Goal: Task Accomplishment & Management: Manage account settings

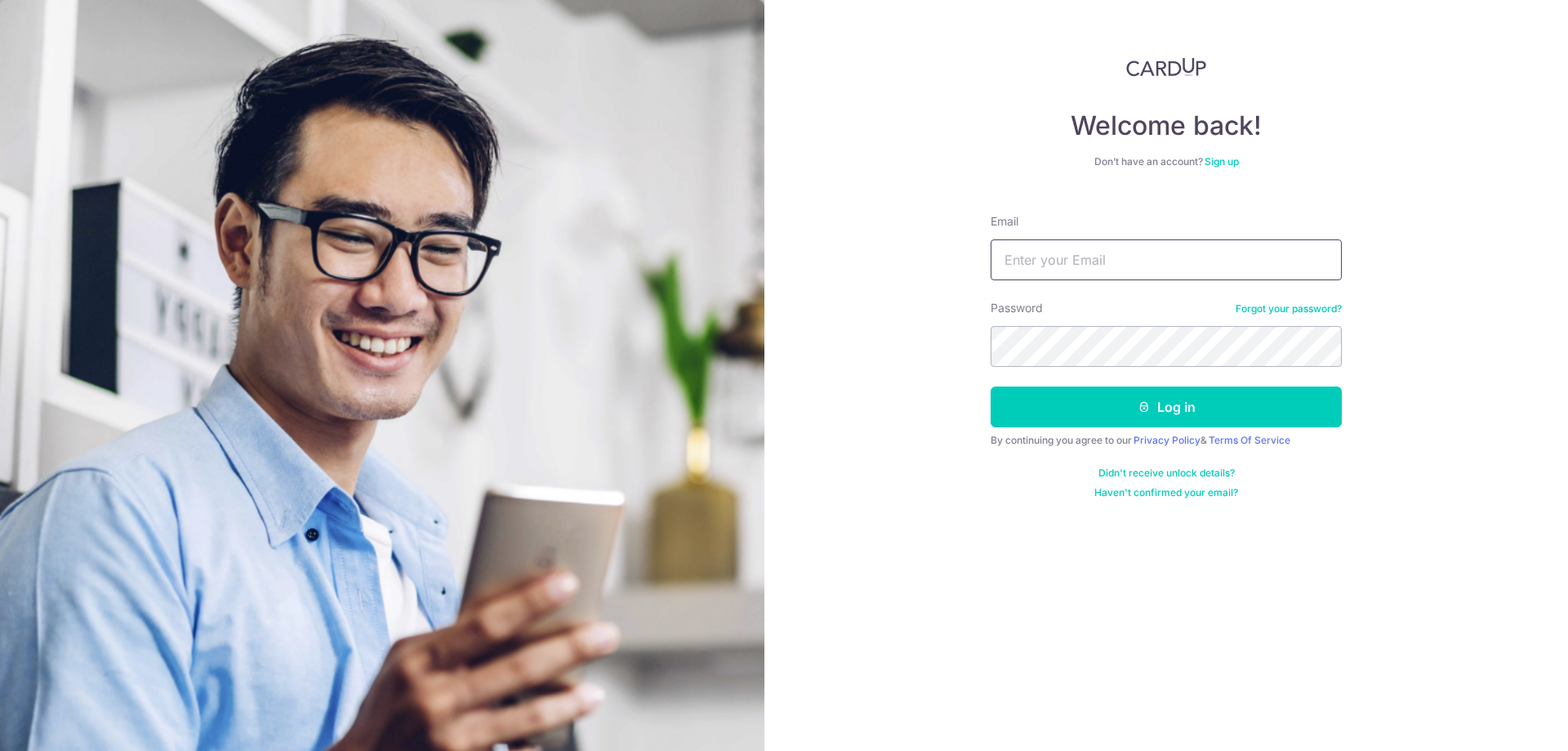
type input "[EMAIL_ADDRESS][DOMAIN_NAME]"
click at [944, 352] on div "Welcome back! Don’t have an account? Sign up Email petersetiaoetama@gmail.com P…" at bounding box center [1167, 376] width 804 height 751
click at [1198, 408] on button "Log in" at bounding box center [1167, 406] width 352 height 41
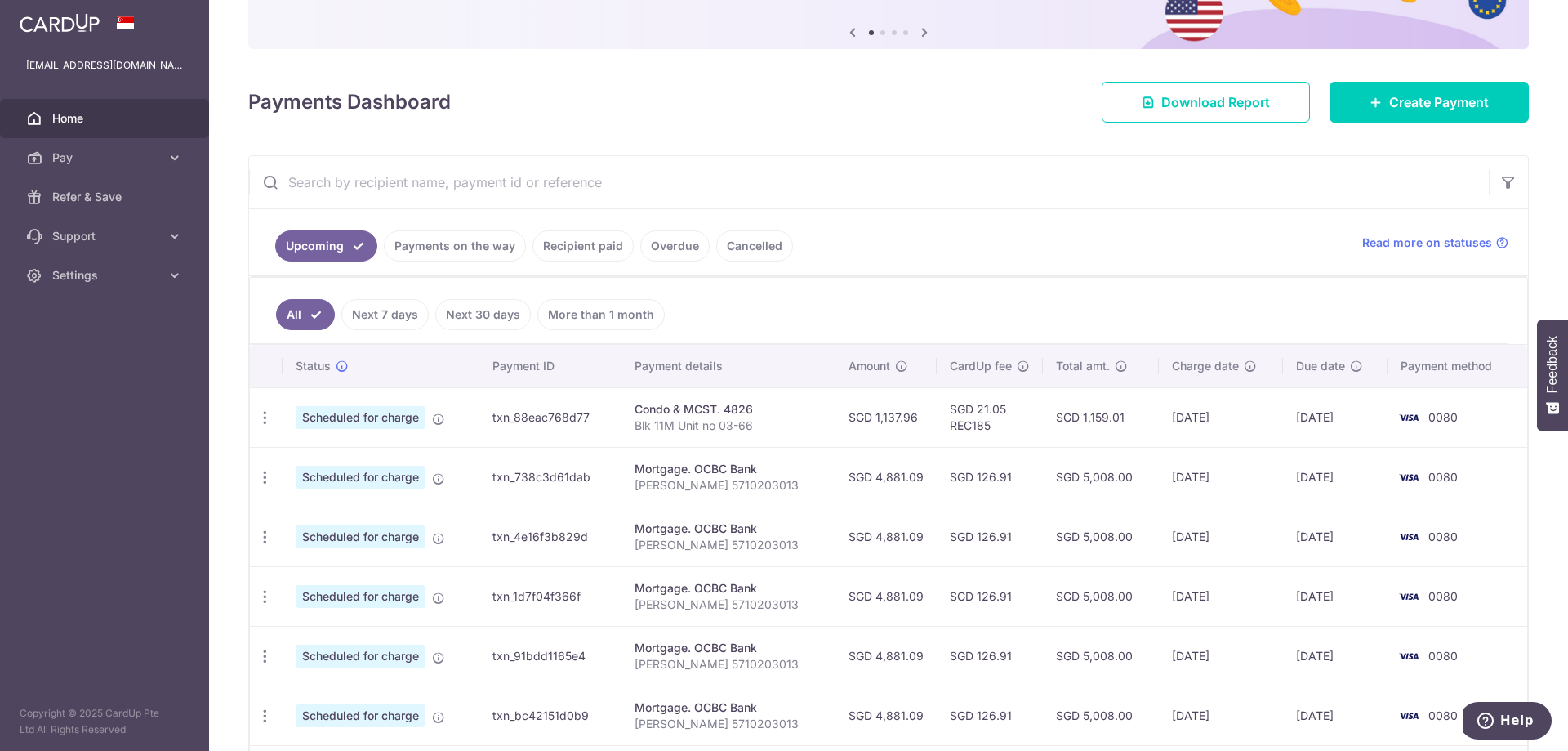
scroll to position [163, 0]
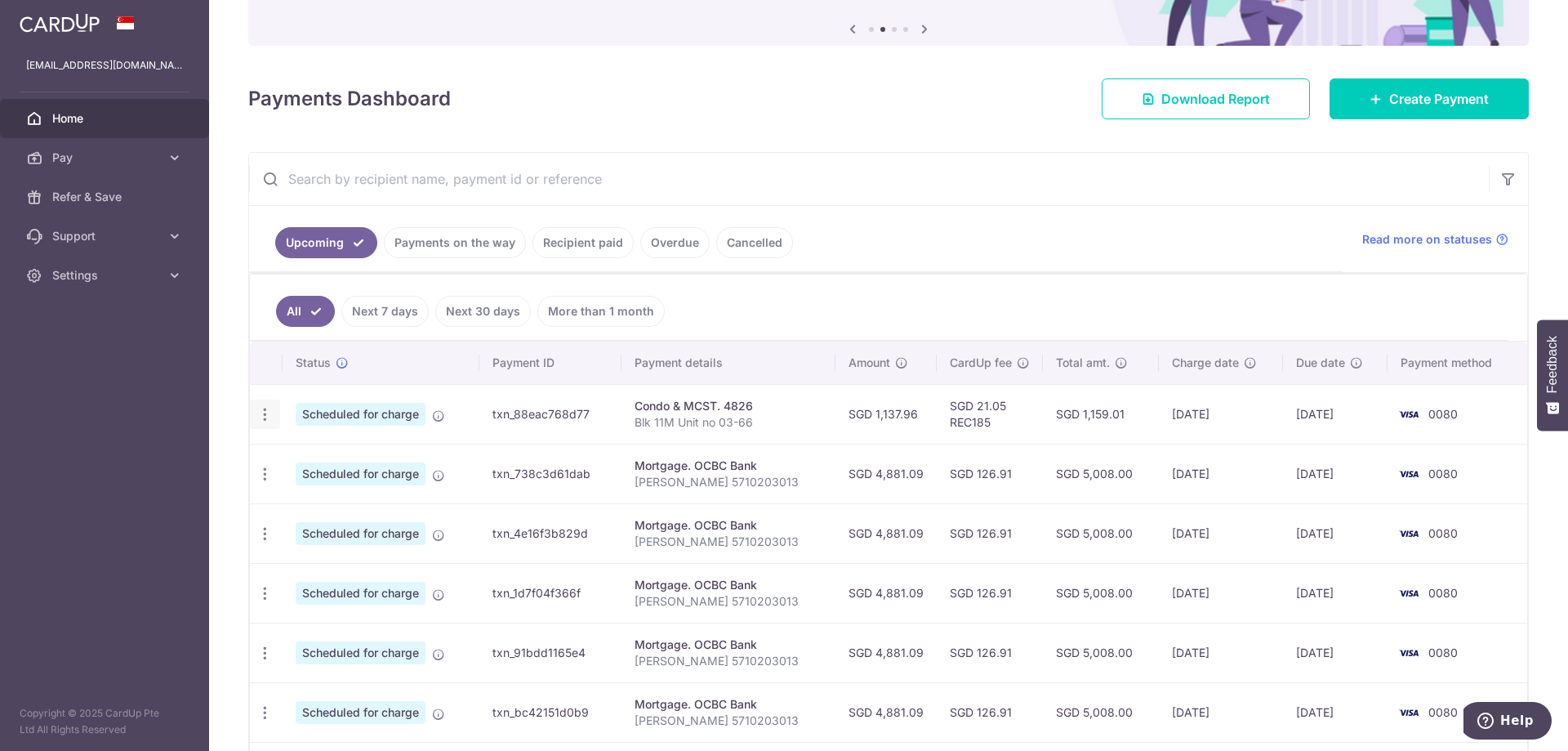
click at [268, 416] on icon "button" at bounding box center [265, 414] width 17 height 17
click at [321, 461] on span "Update payment" at bounding box center [352, 459] width 111 height 20
radio input "true"
type input "1,137.96"
type input "[DATE]"
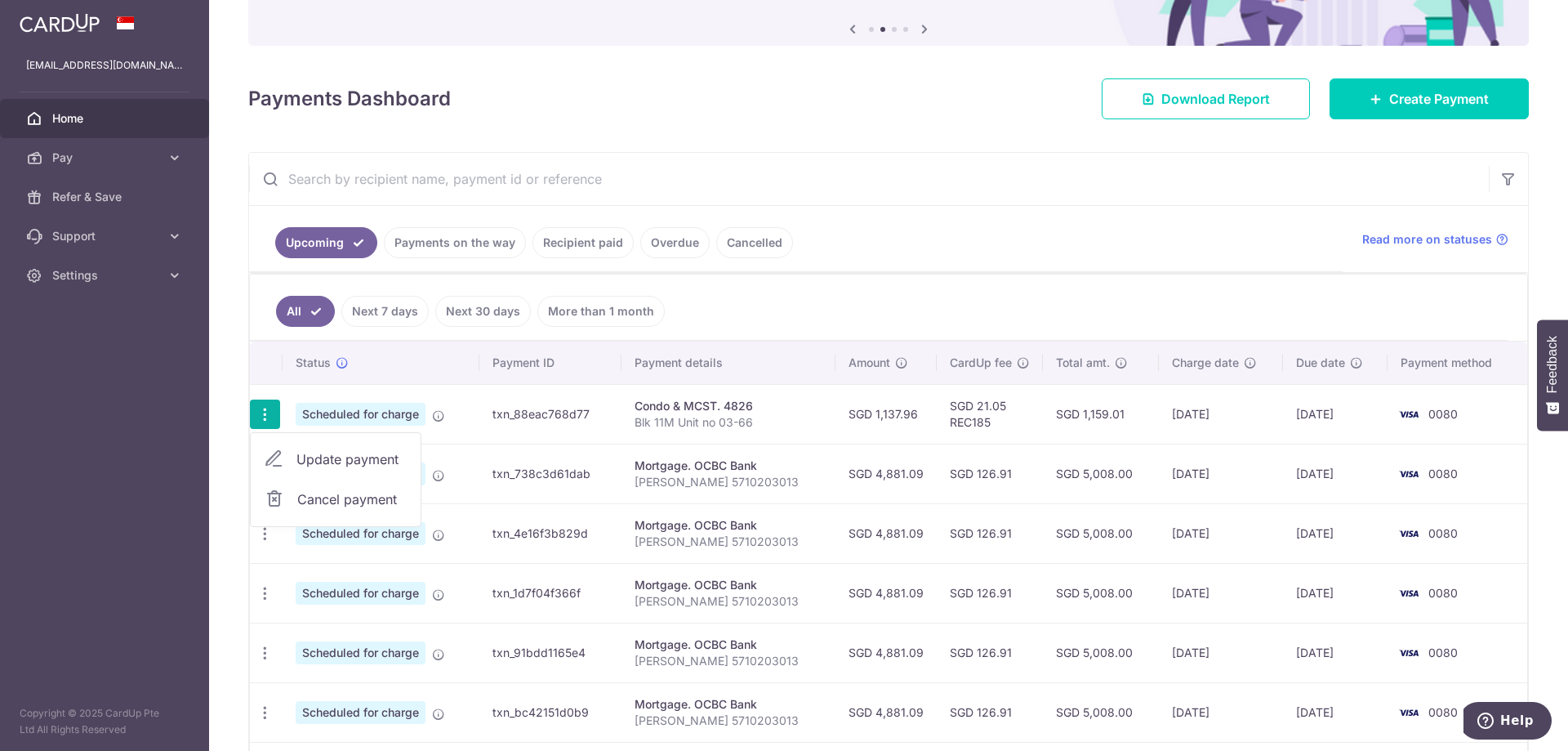
type input "Blk 11M Unit no 03-66"
type input "REC185"
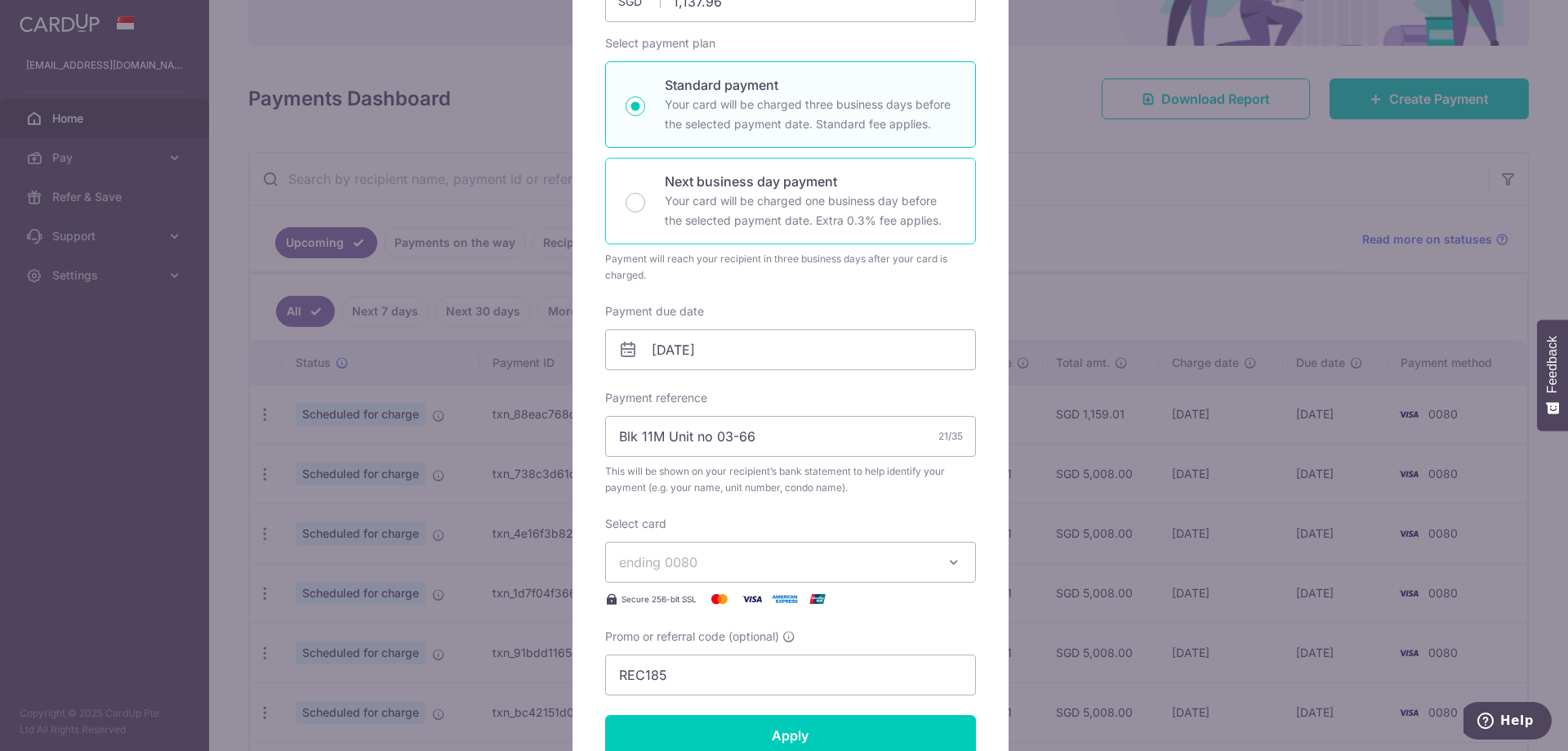
scroll to position [245, 0]
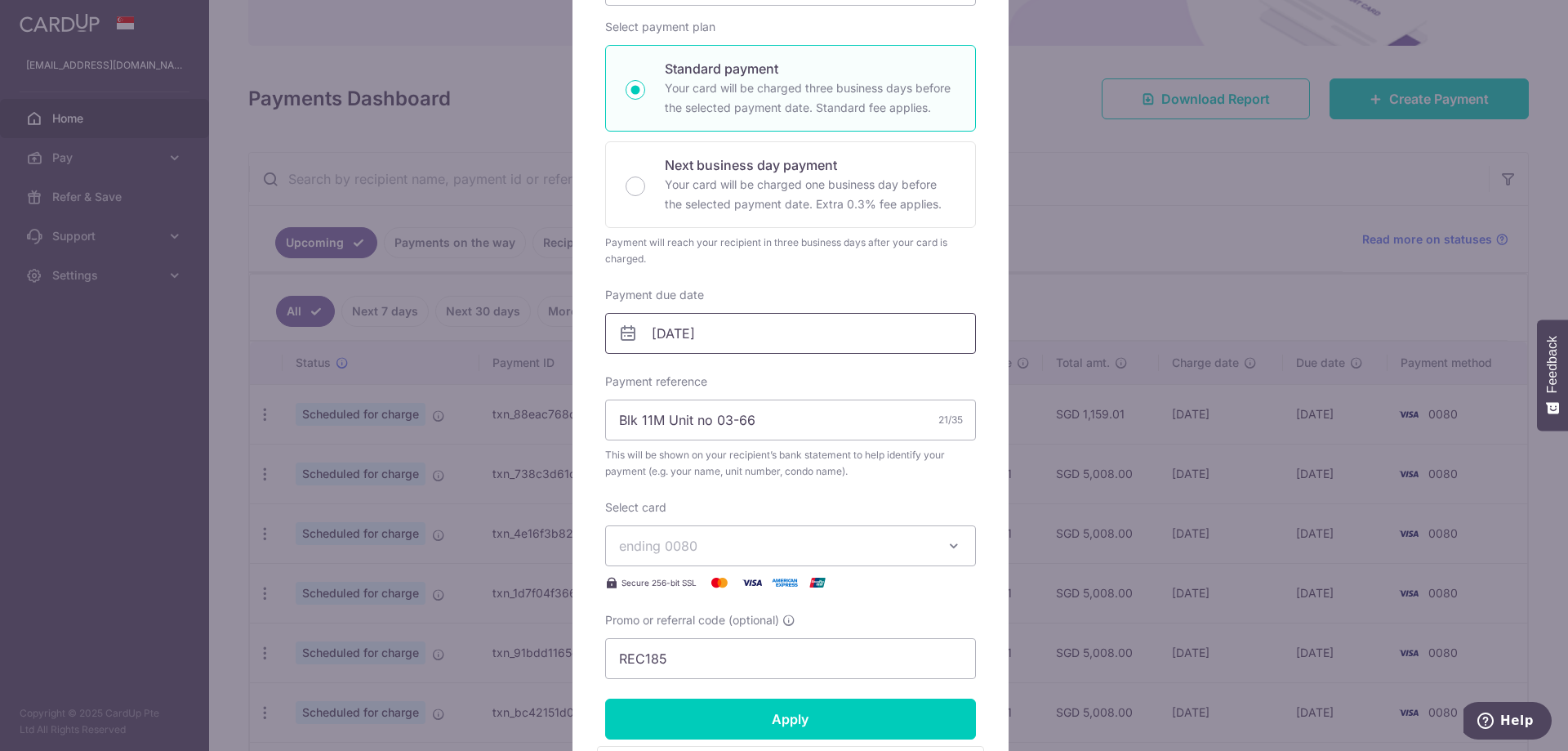
click at [738, 339] on input "10/10/2025" at bounding box center [790, 333] width 371 height 41
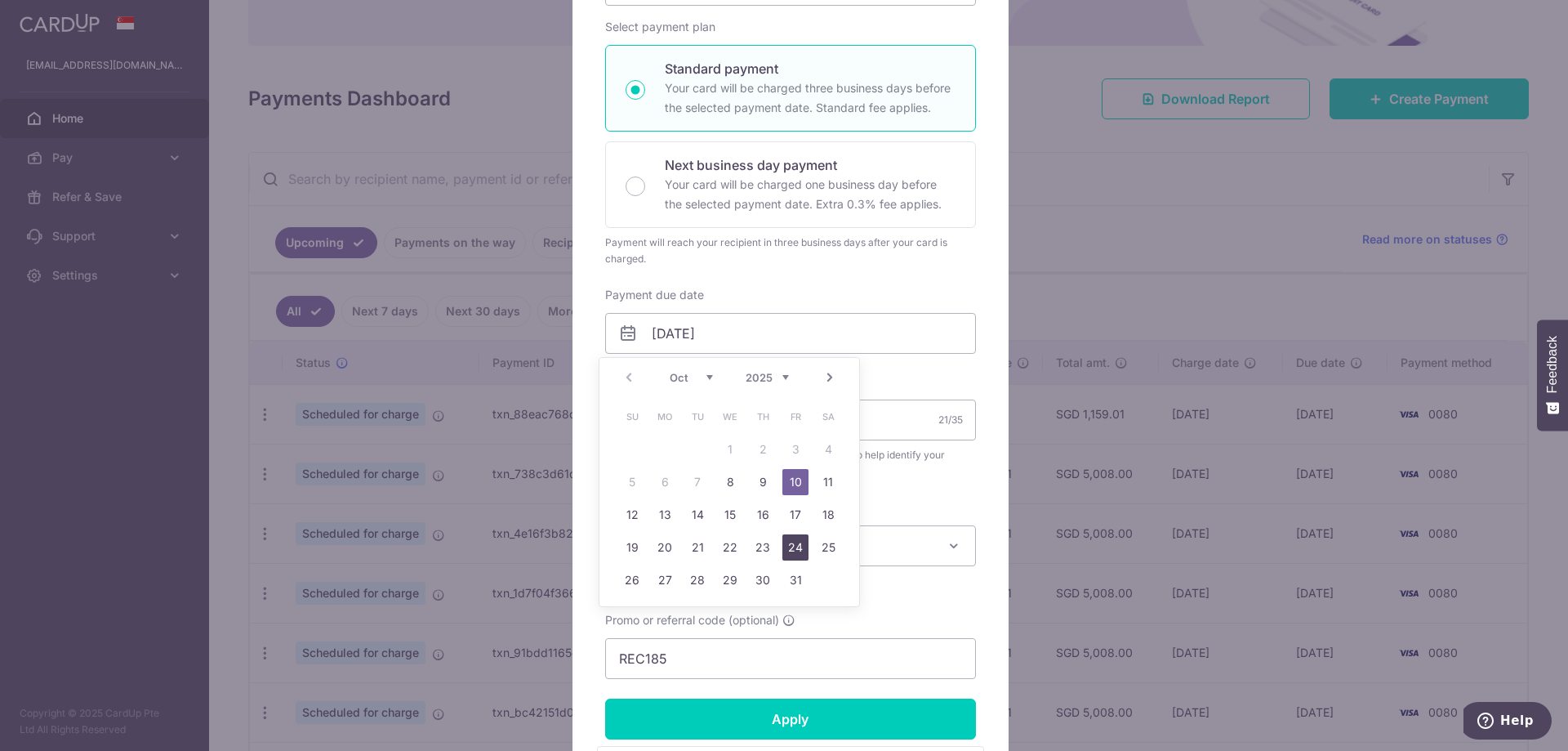
click at [789, 549] on link "24" at bounding box center [795, 547] width 26 height 26
type input "24/10/2025"
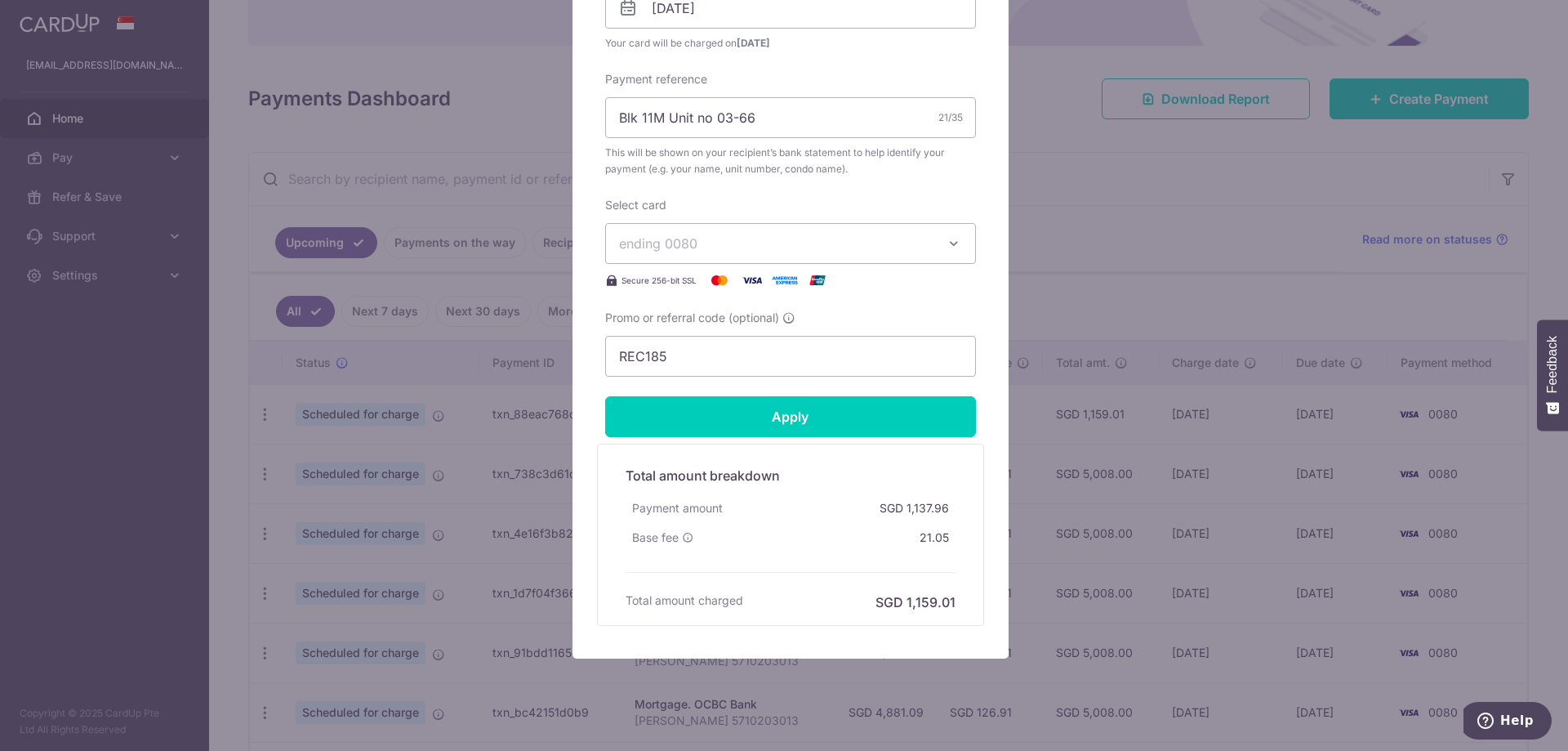
scroll to position [572, 0]
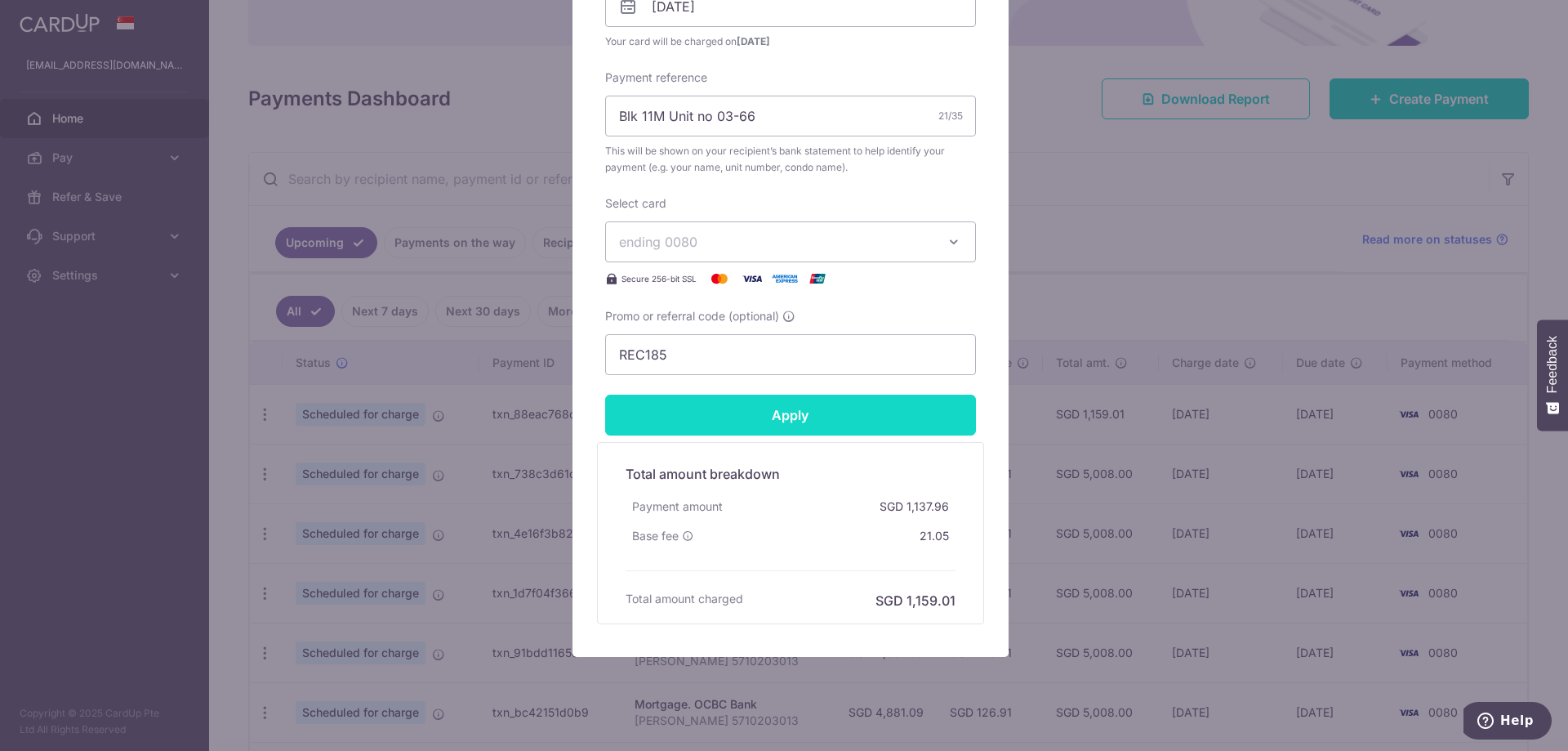
click at [801, 424] on input "Apply" at bounding box center [790, 414] width 371 height 41
type input "Successfully Applied"
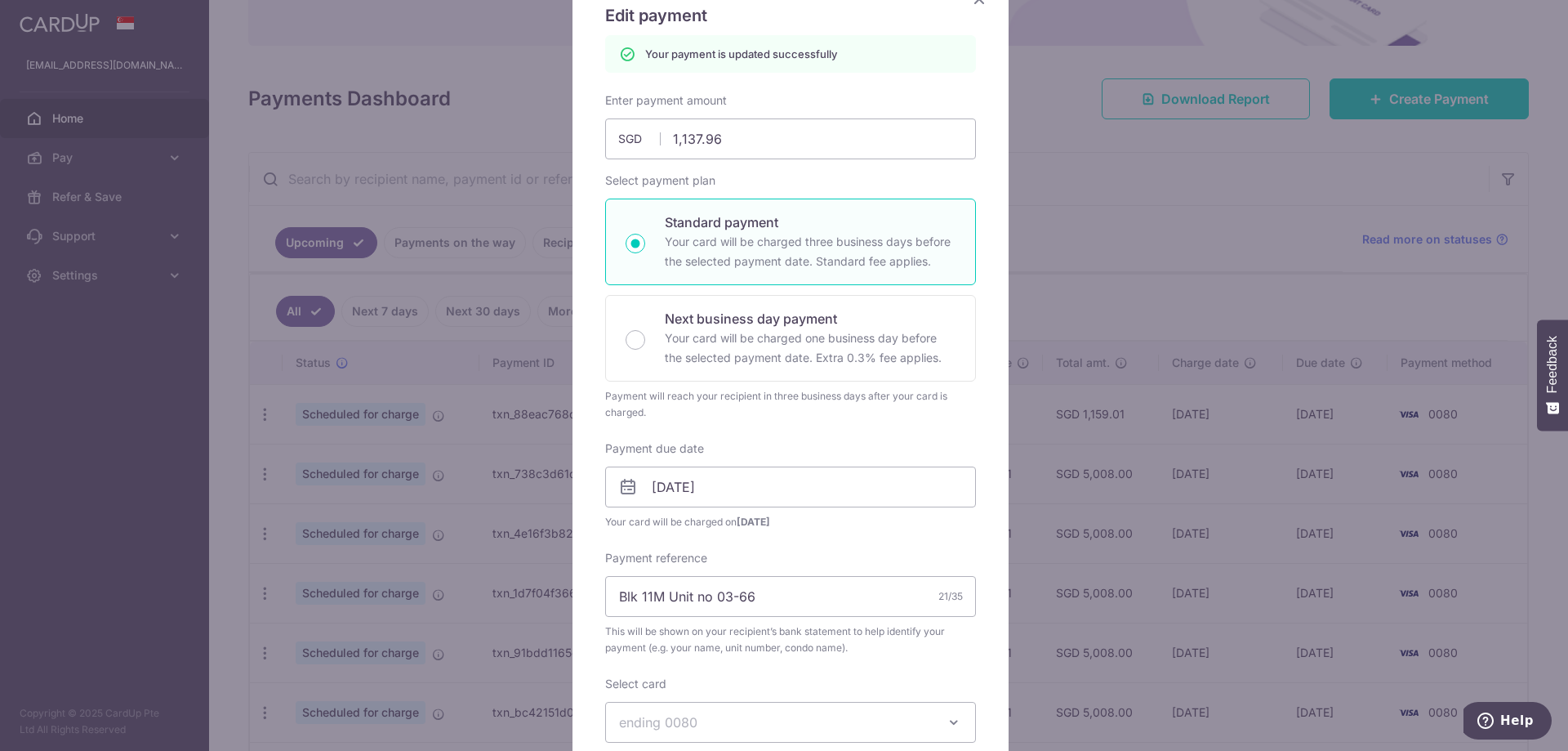
scroll to position [0, 0]
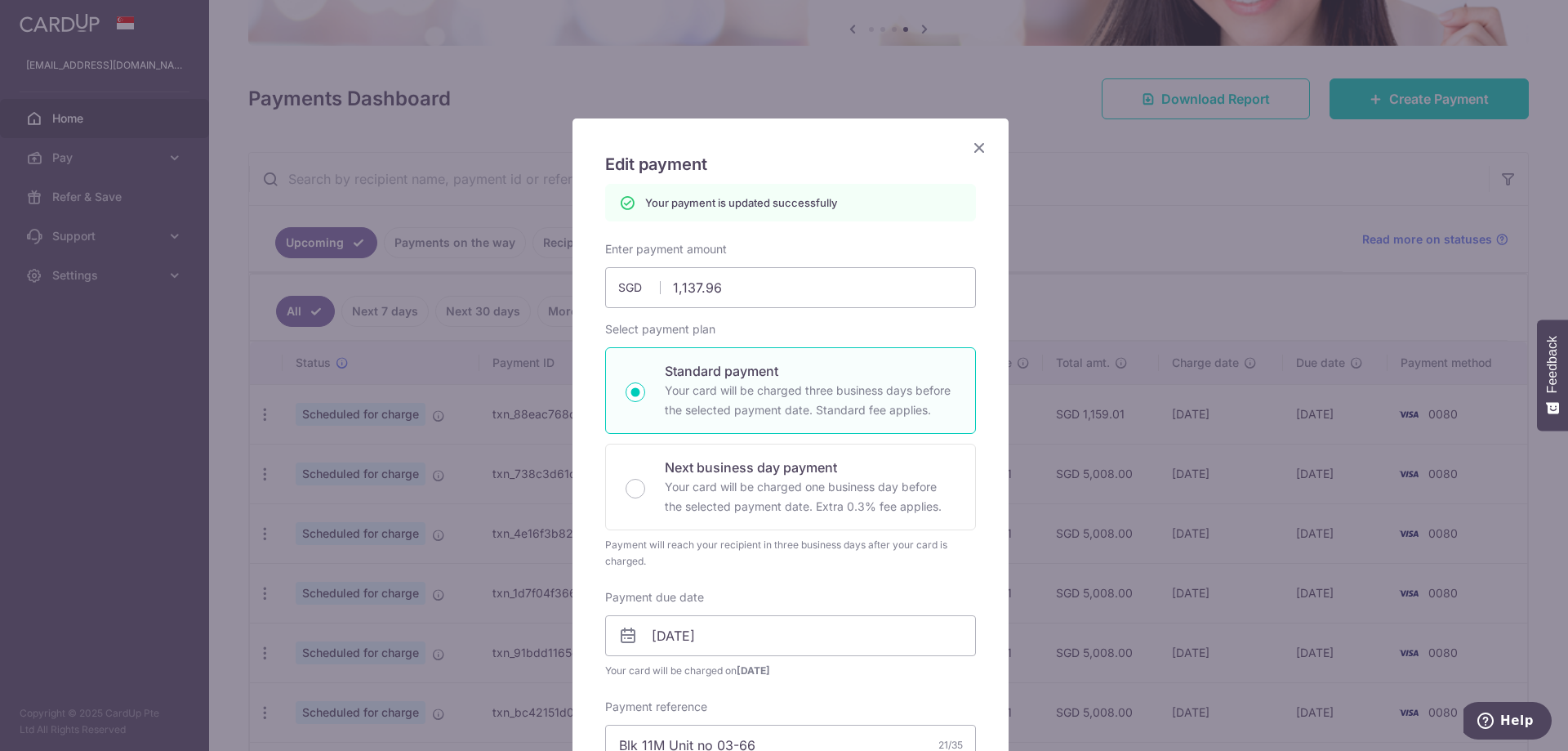
click at [1148, 204] on div "Edit payment By clicking apply, you will make changes to all payments to 4826 s…" at bounding box center [784, 376] width 1568 height 751
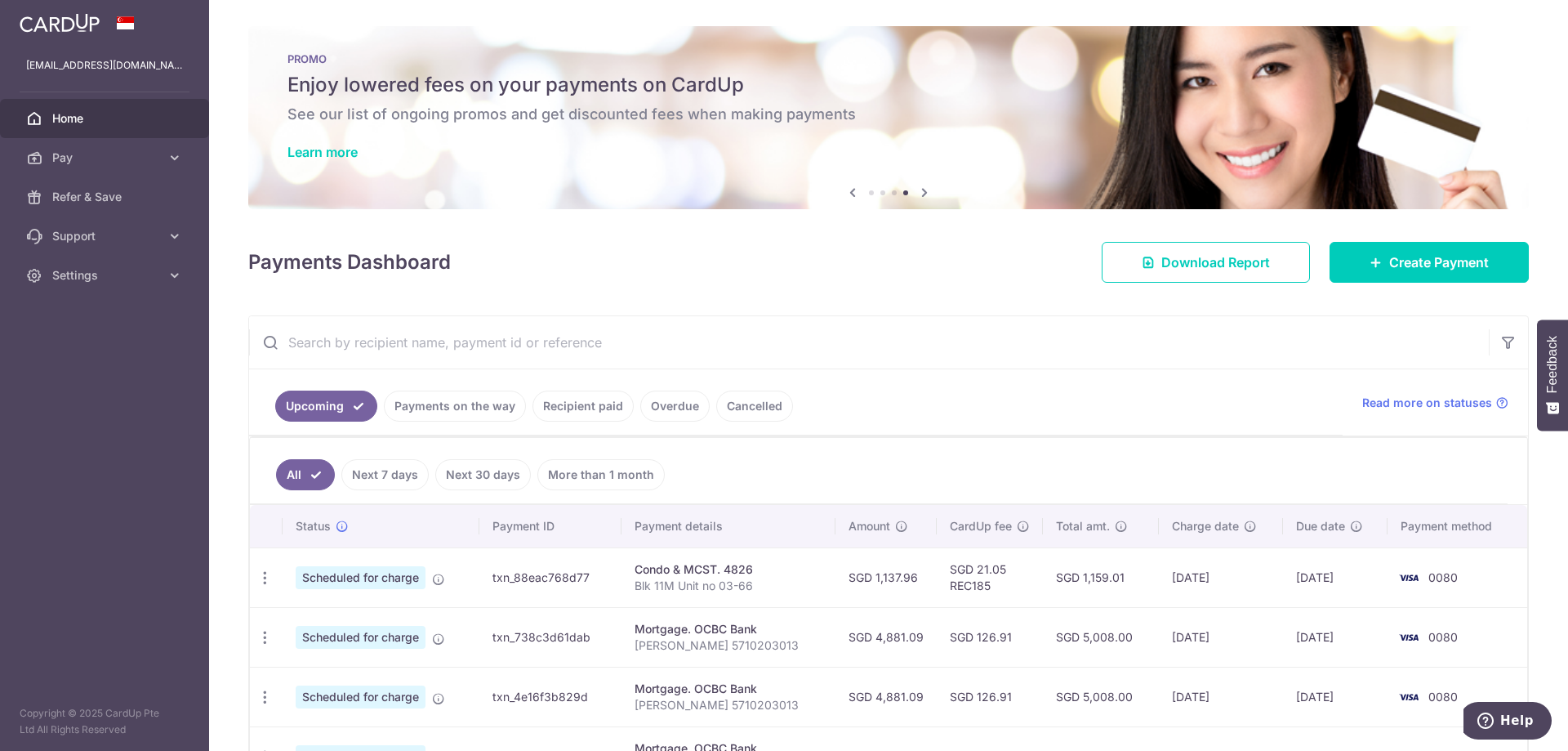
click at [867, 196] on div "Previous Next" at bounding box center [888, 193] width 92 height 20
click at [869, 193] on li at bounding box center [871, 193] width 5 height 5
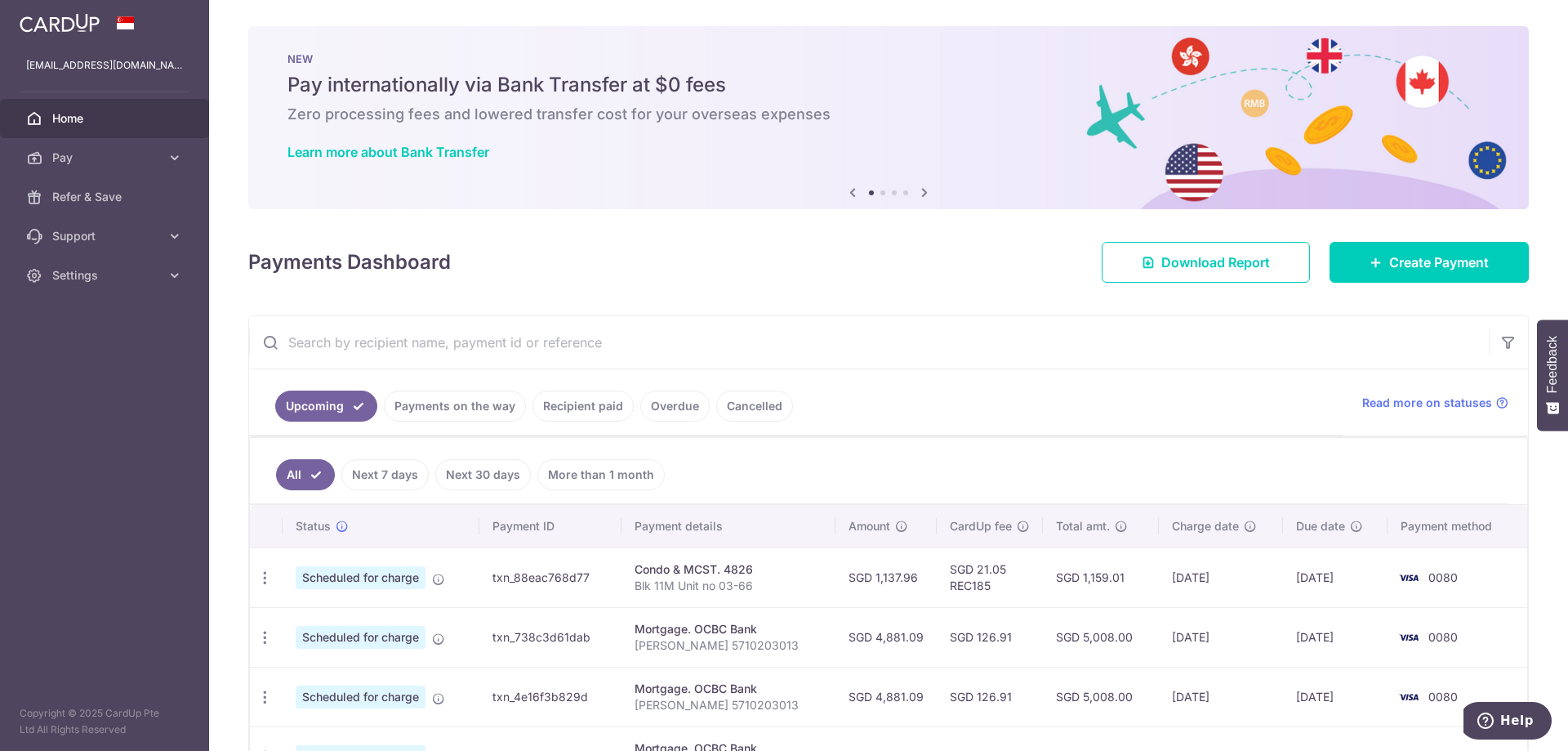
click at [880, 192] on li at bounding box center [882, 193] width 5 height 5
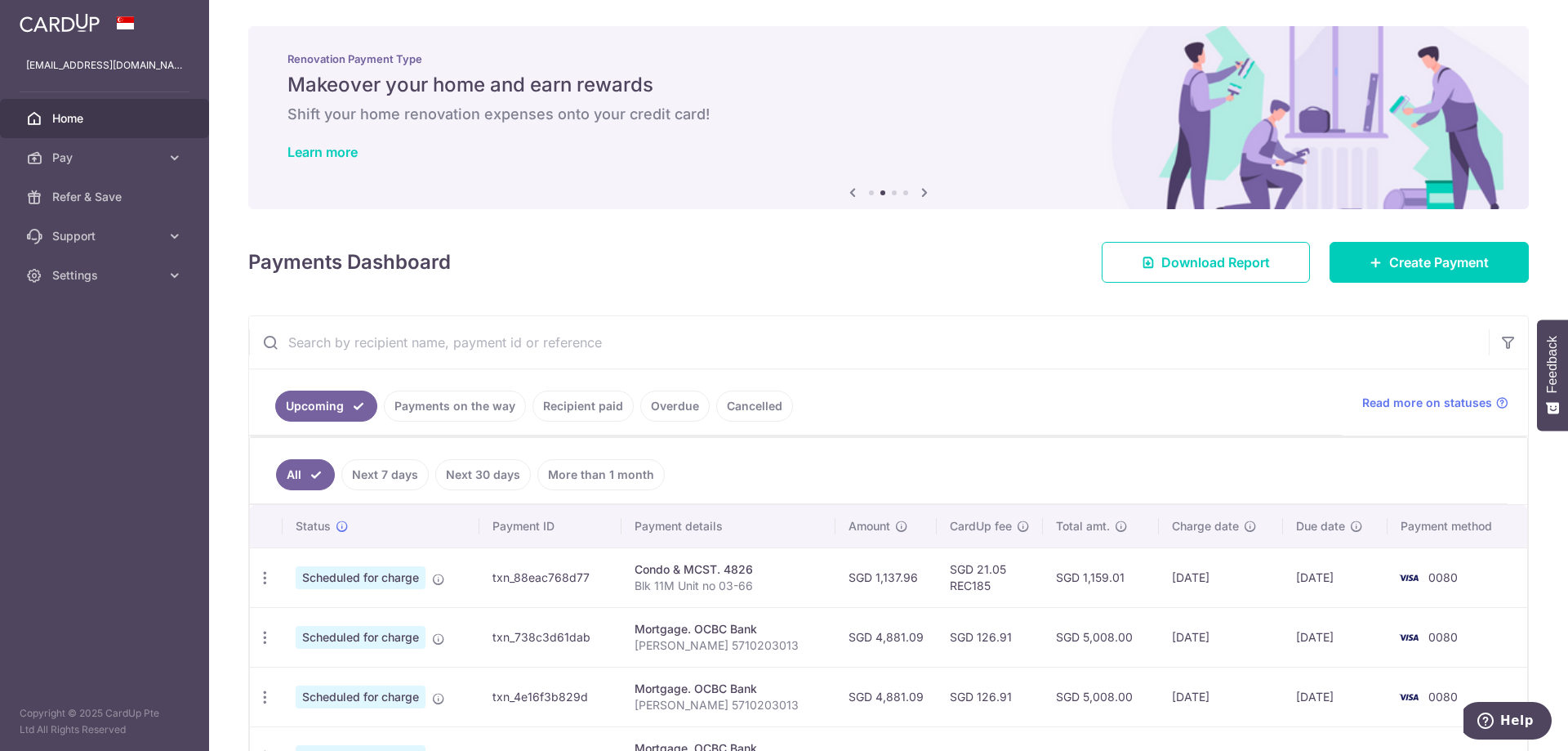
click at [892, 192] on li at bounding box center [894, 193] width 5 height 5
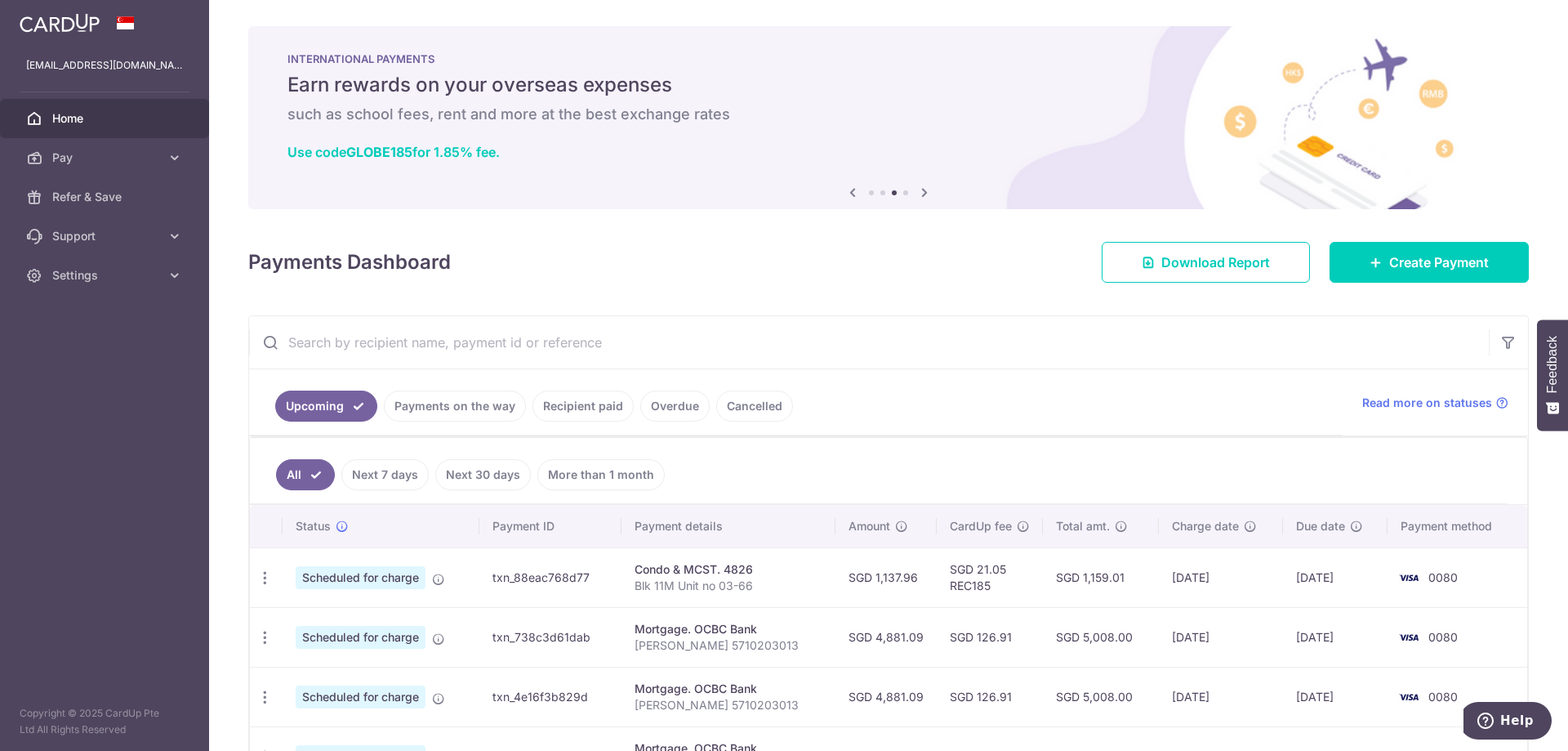
click at [903, 191] on li at bounding box center [905, 193] width 5 height 5
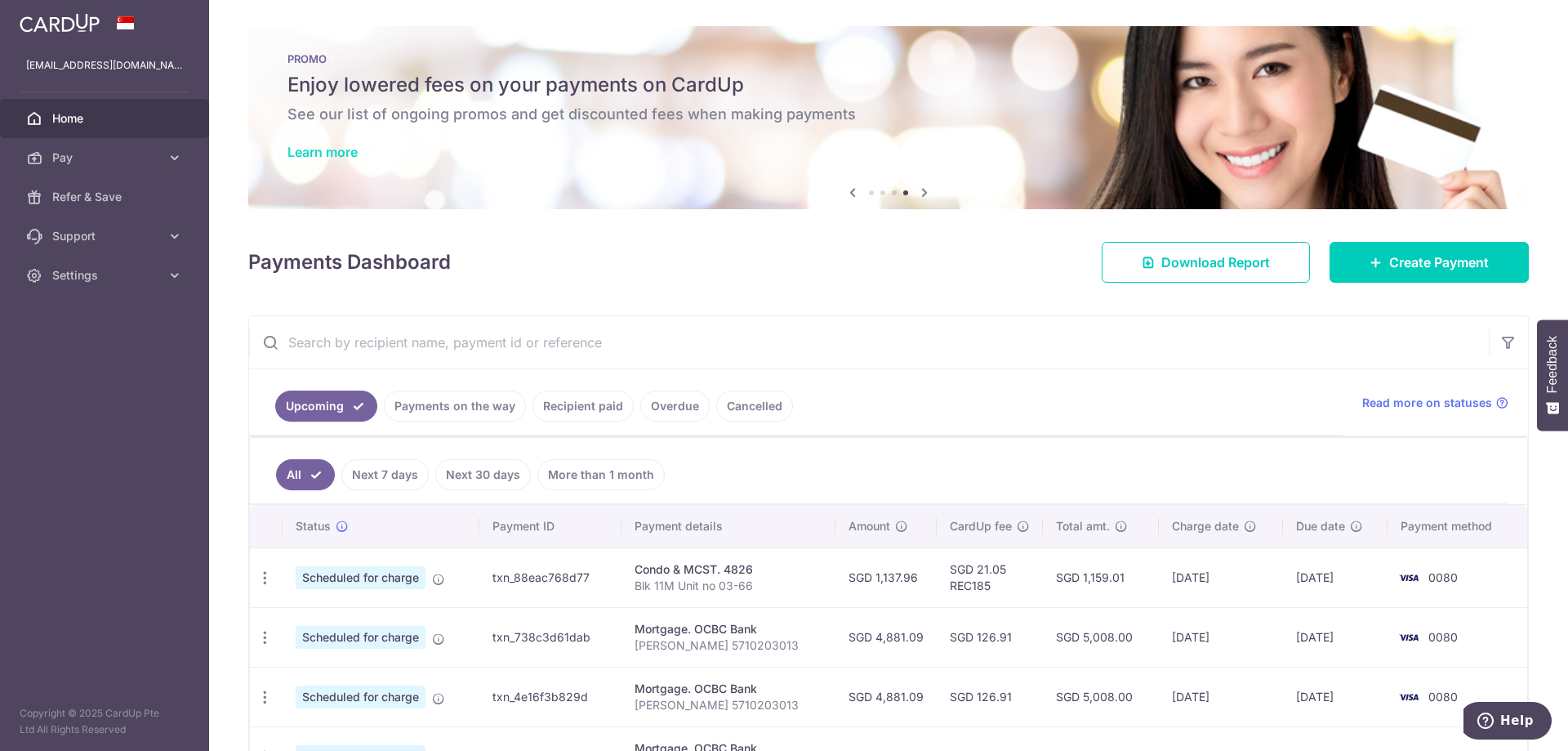
click at [310, 150] on link "Learn more" at bounding box center [322, 152] width 70 height 17
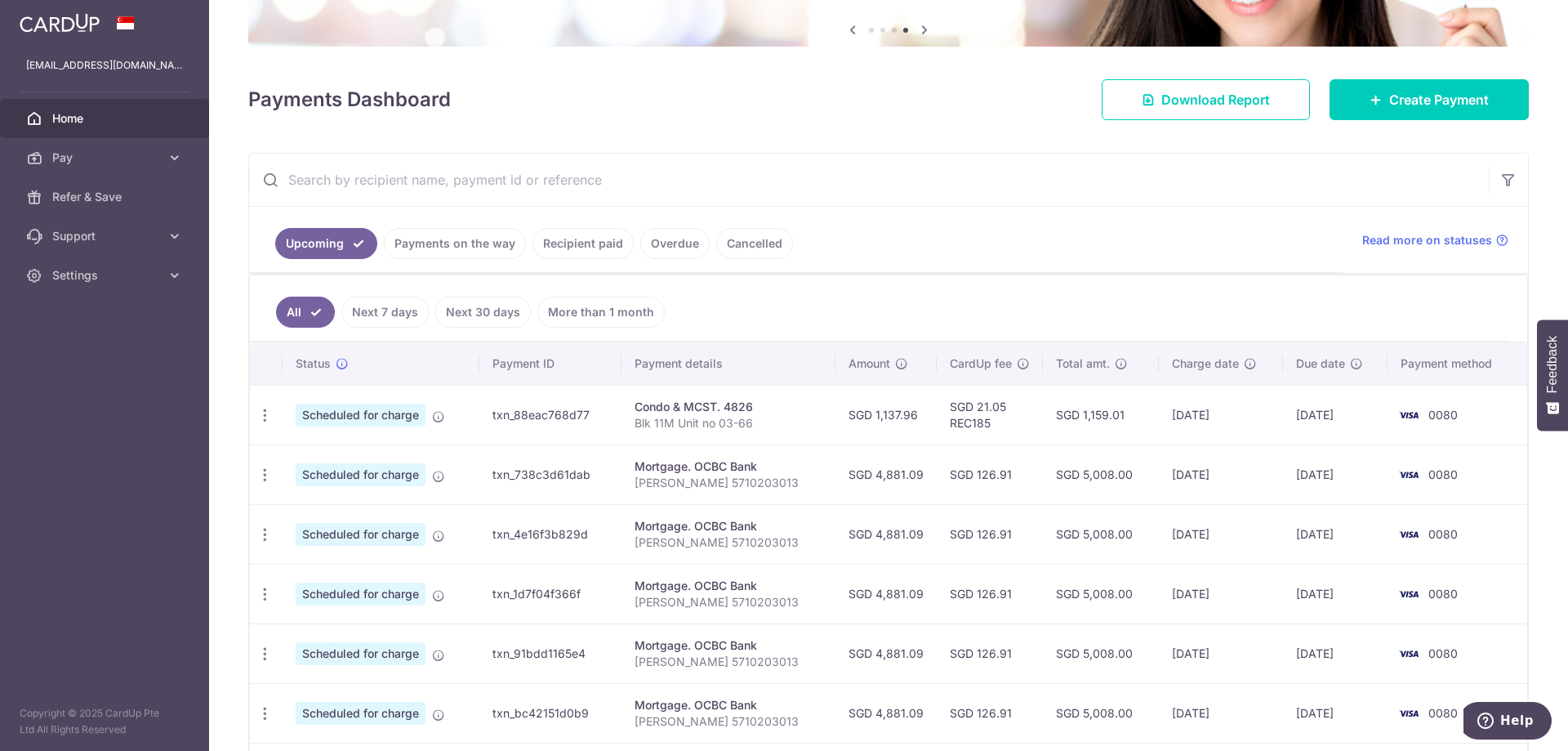
scroll to position [163, 0]
click at [262, 480] on icon "button" at bounding box center [265, 473] width 17 height 17
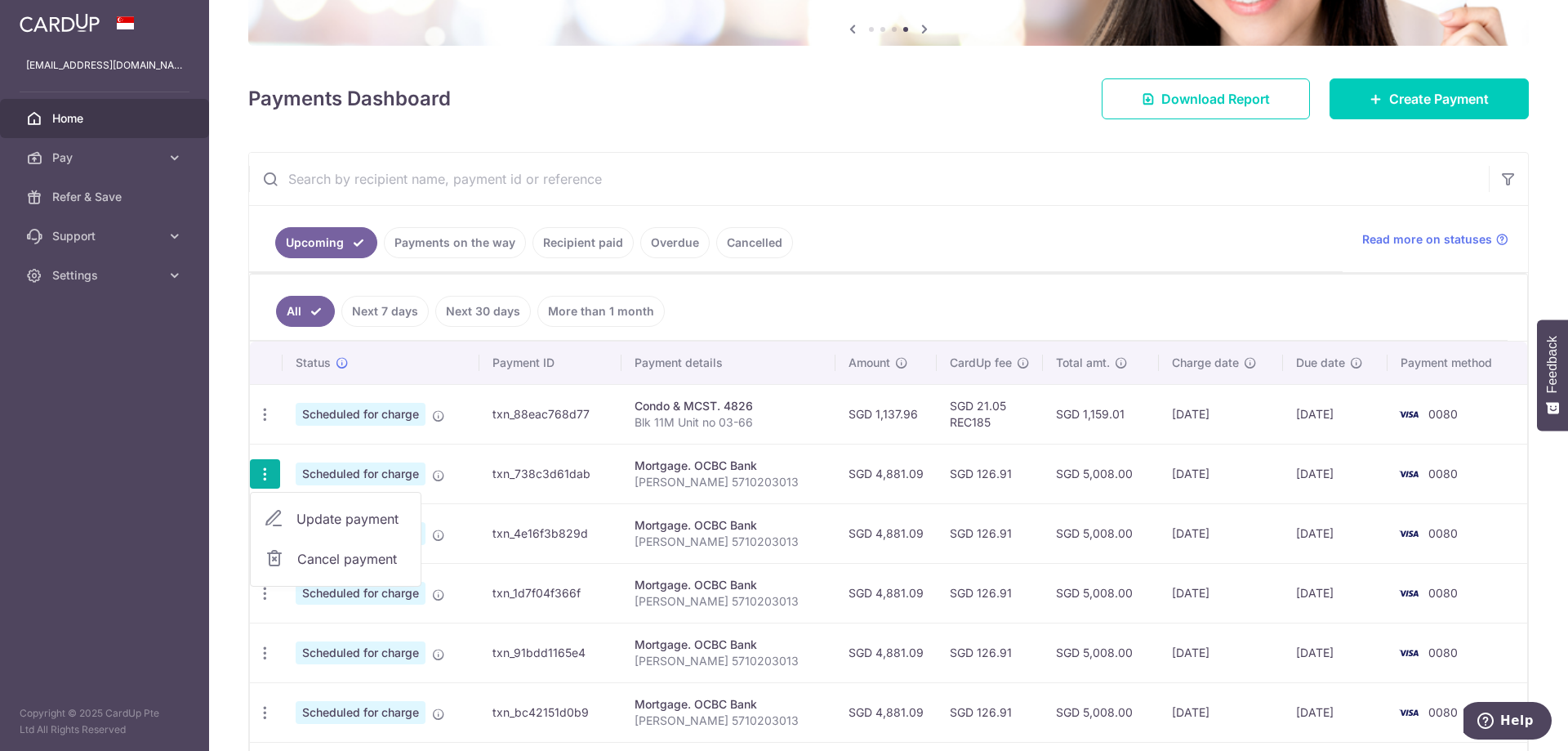
click at [316, 517] on span "Update payment" at bounding box center [352, 519] width 111 height 20
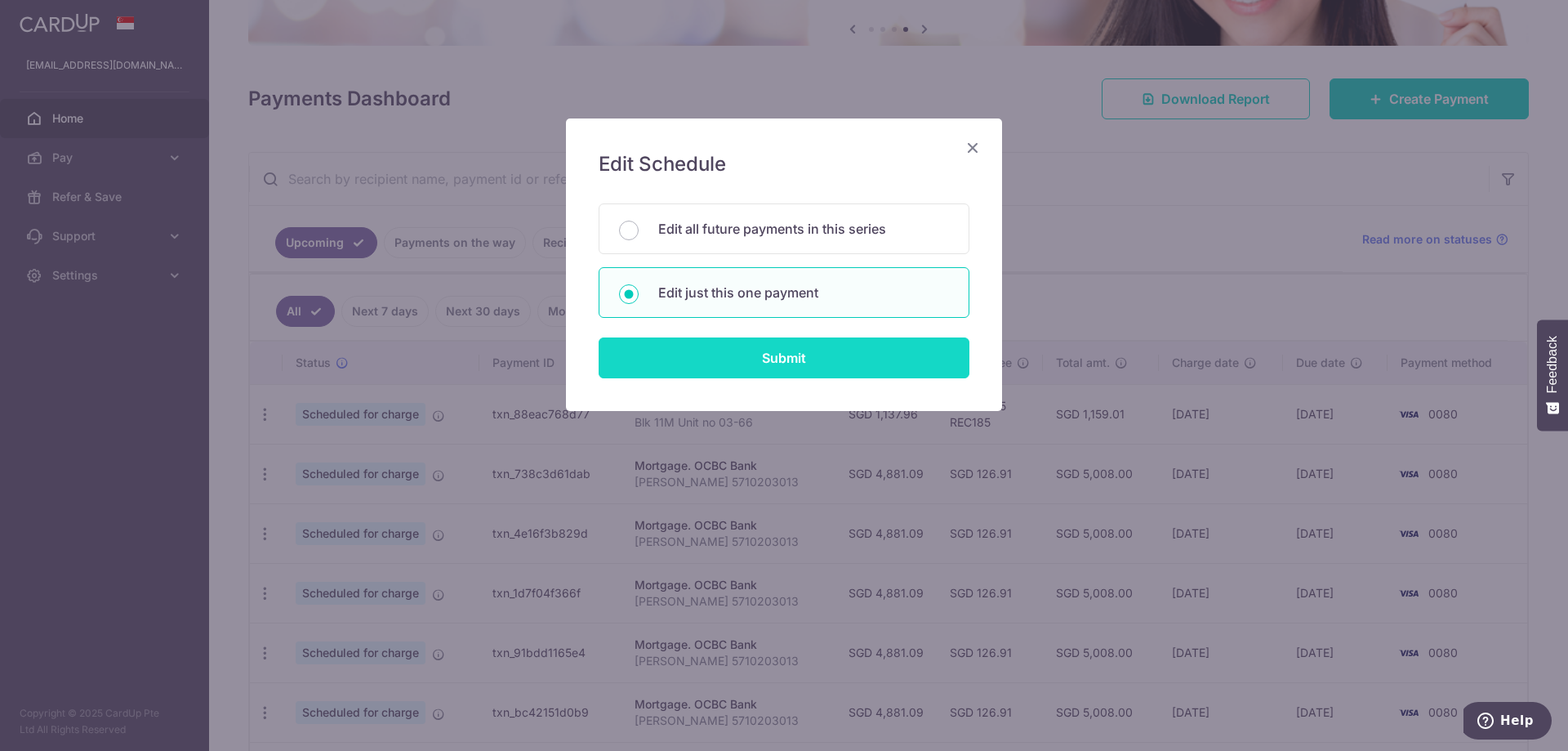
click at [778, 356] on input "Submit" at bounding box center [784, 357] width 371 height 41
radio input "true"
type input "4,881.09"
type input "01/11/2025"
type input "Peter Setiaoetama 5710203013"
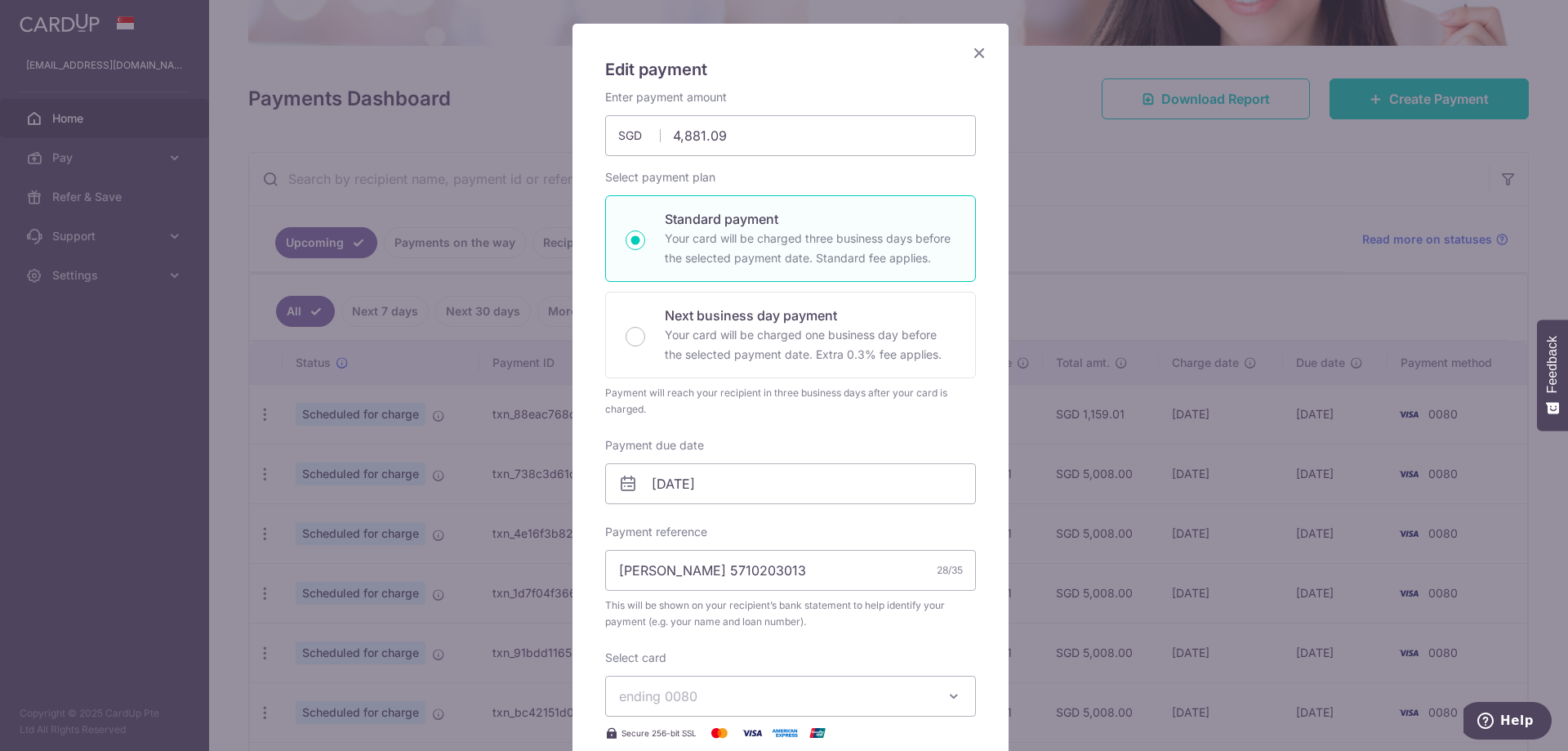
scroll to position [245, 0]
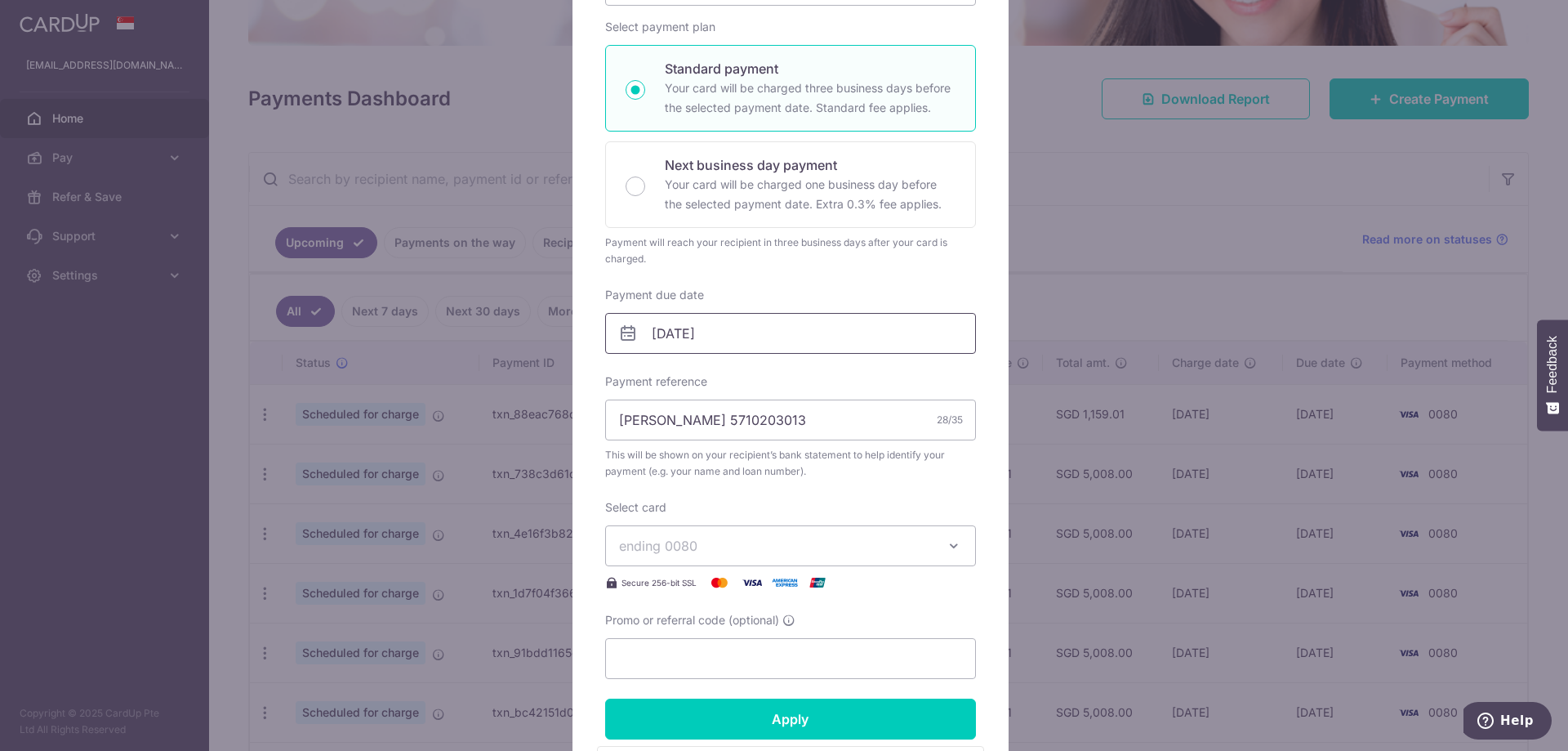
click at [752, 337] on input "01/11/2025" at bounding box center [790, 333] width 371 height 41
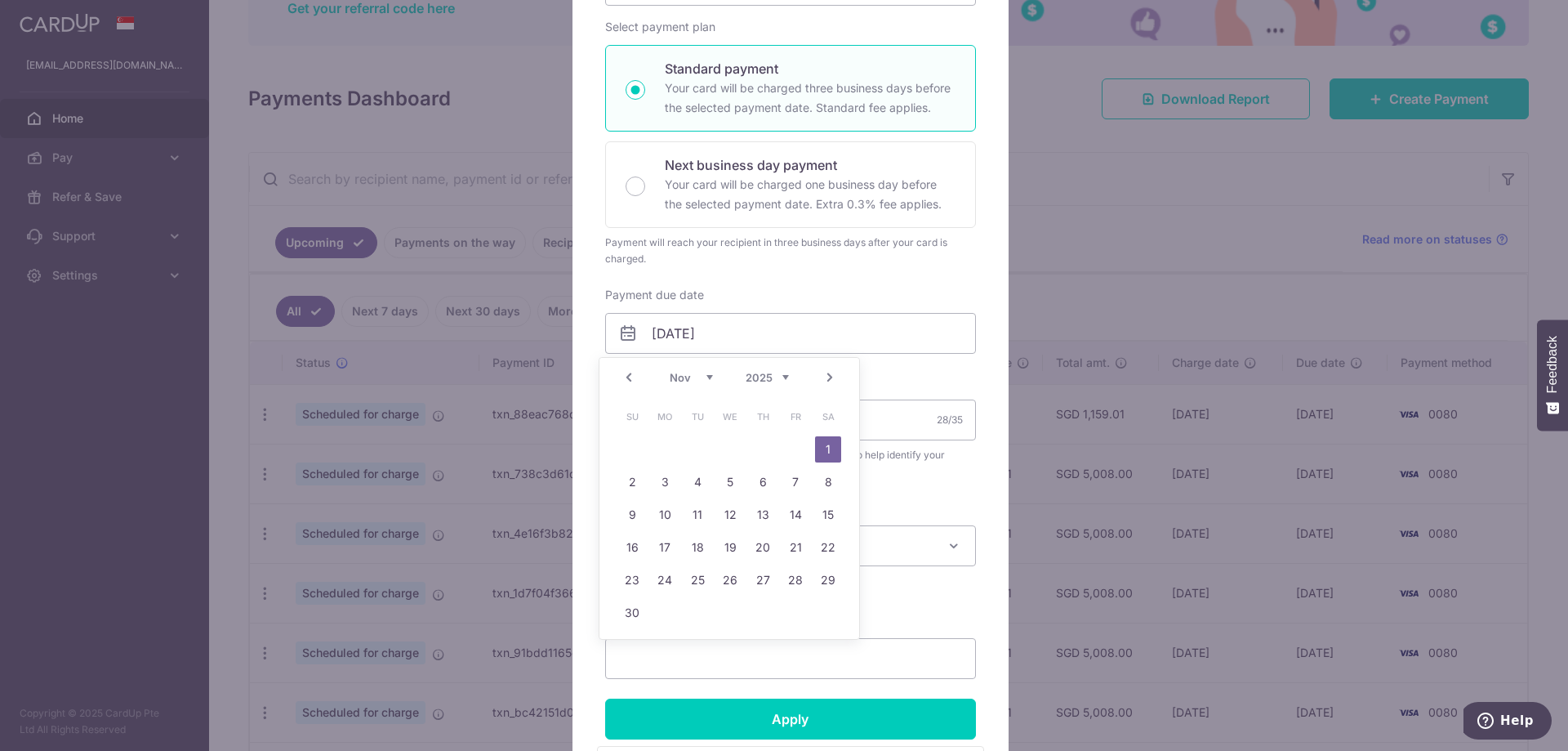
click at [621, 378] on link "Prev" at bounding box center [629, 377] width 20 height 20
click at [794, 576] on link "31" at bounding box center [795, 580] width 26 height 26
type input "31/10/2025"
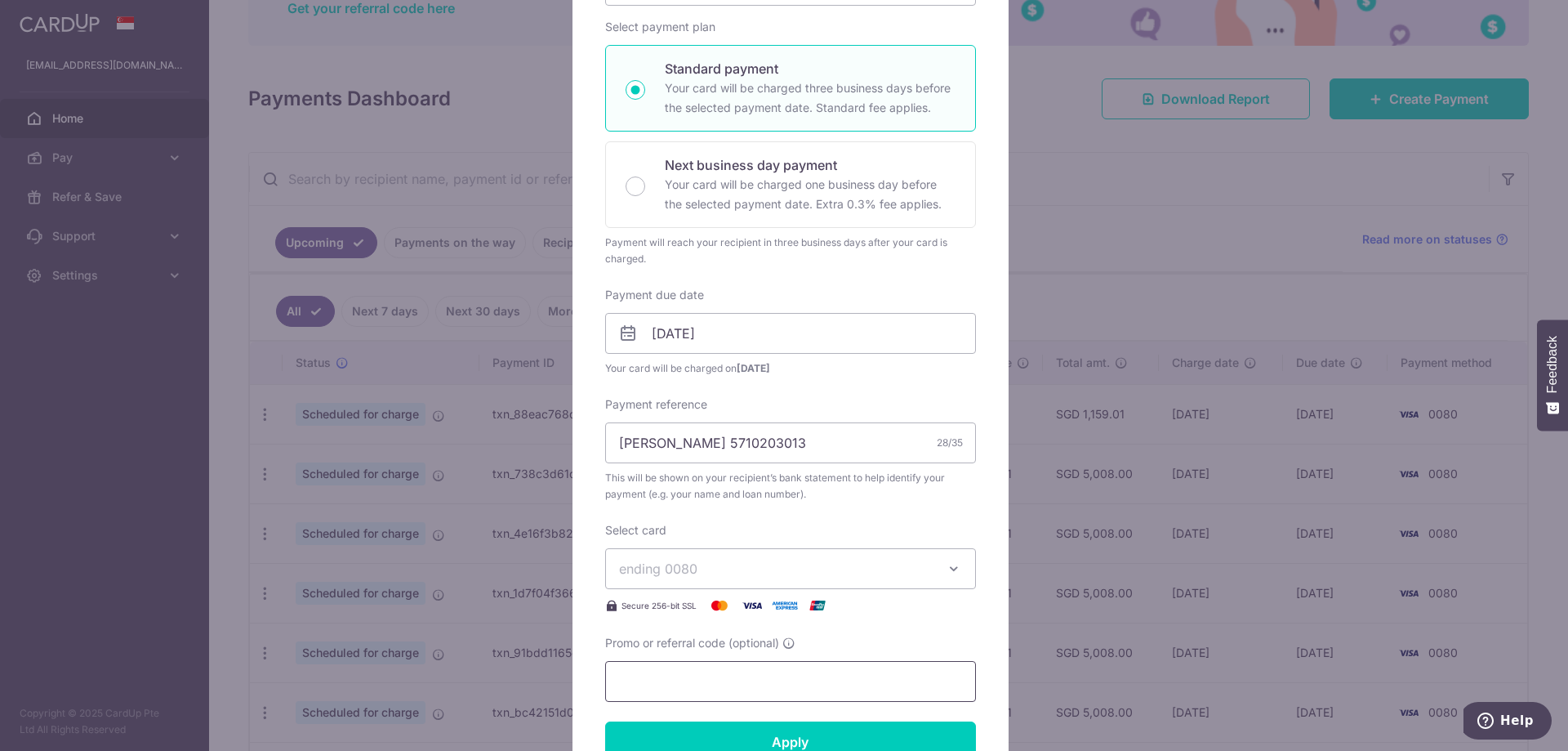
click at [727, 676] on input "Promo or referral code (optional)" at bounding box center [790, 681] width 371 height 41
paste input "3HOME25R"
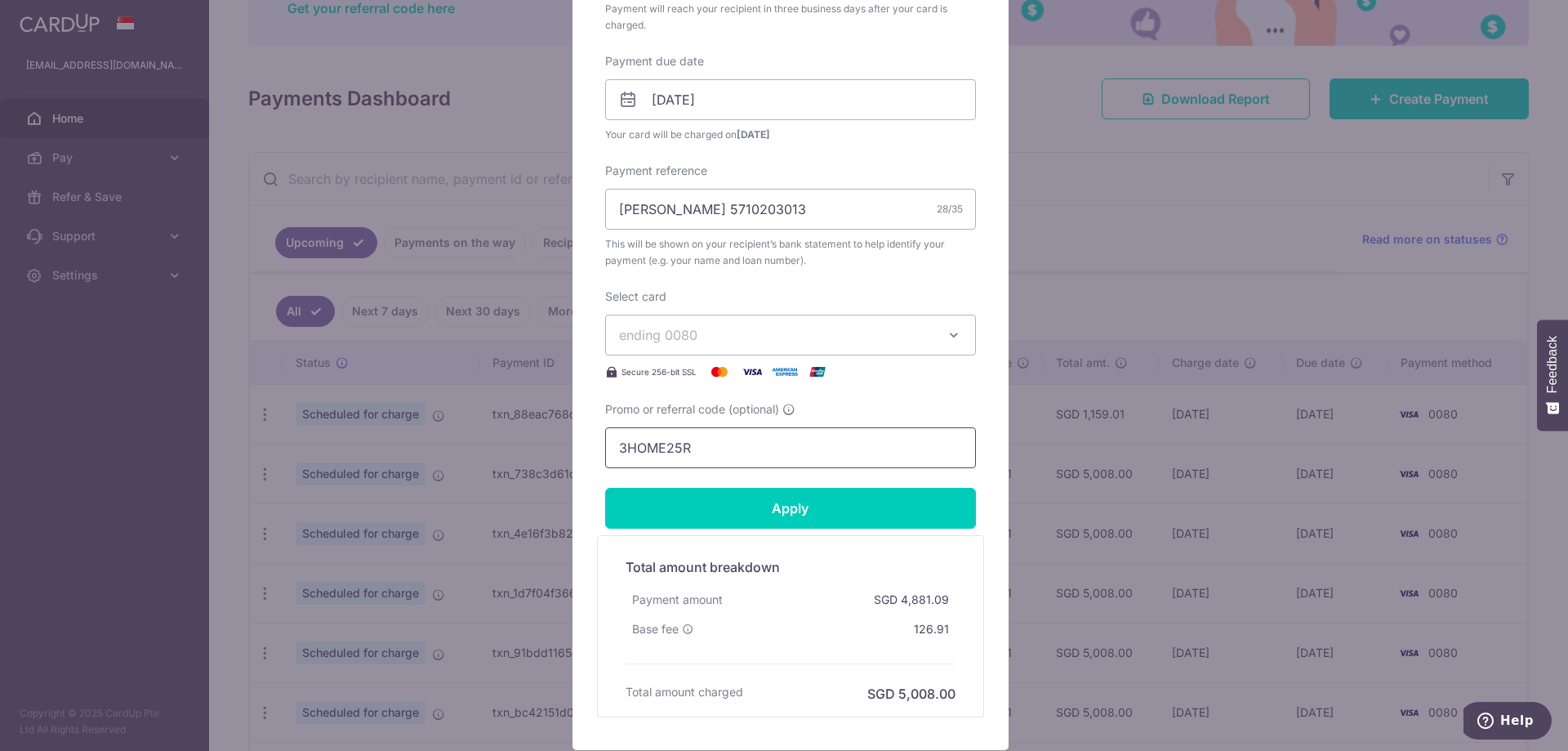
scroll to position [572, 0]
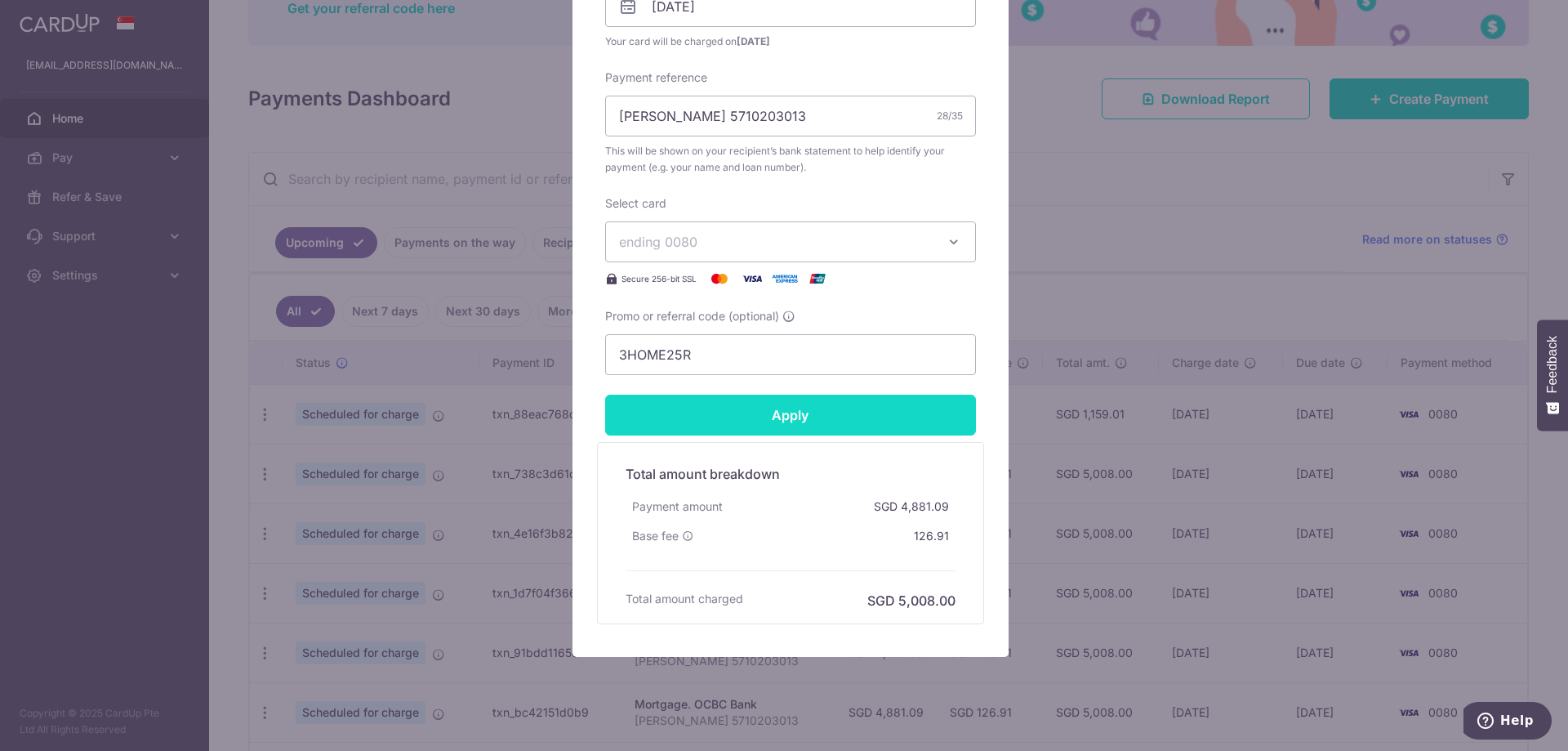
click at [790, 421] on input "Apply" at bounding box center [790, 414] width 371 height 41
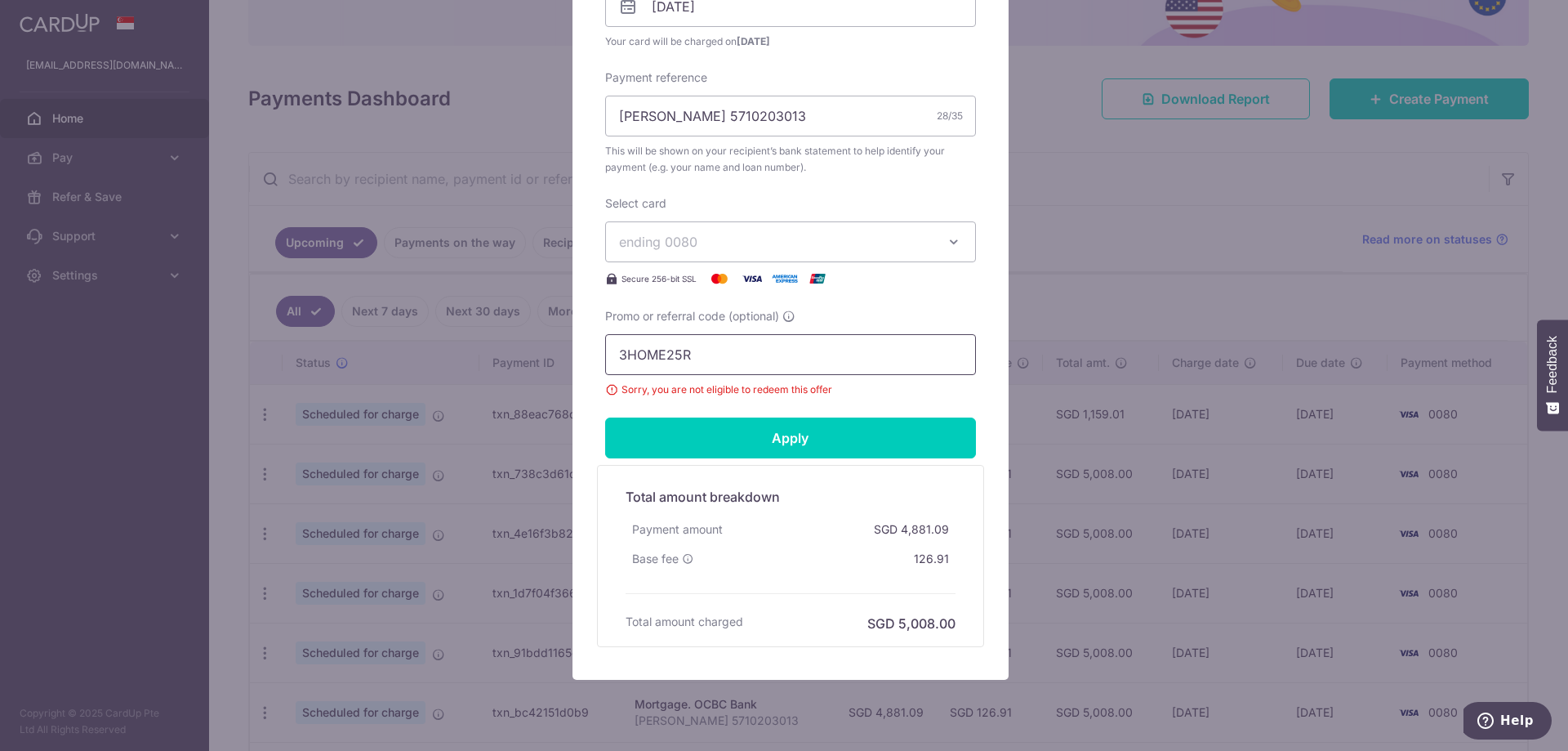
drag, startPoint x: 707, startPoint y: 354, endPoint x: 570, endPoint y: 366, distance: 137.5
click at [573, 366] on div "Edit payment By clicking apply, you will make changes to all payments to OCBC B…" at bounding box center [791, 113] width 437 height 1133
paste input "REC185"
type input "REC185"
click at [752, 424] on input "Apply" at bounding box center [790, 437] width 371 height 41
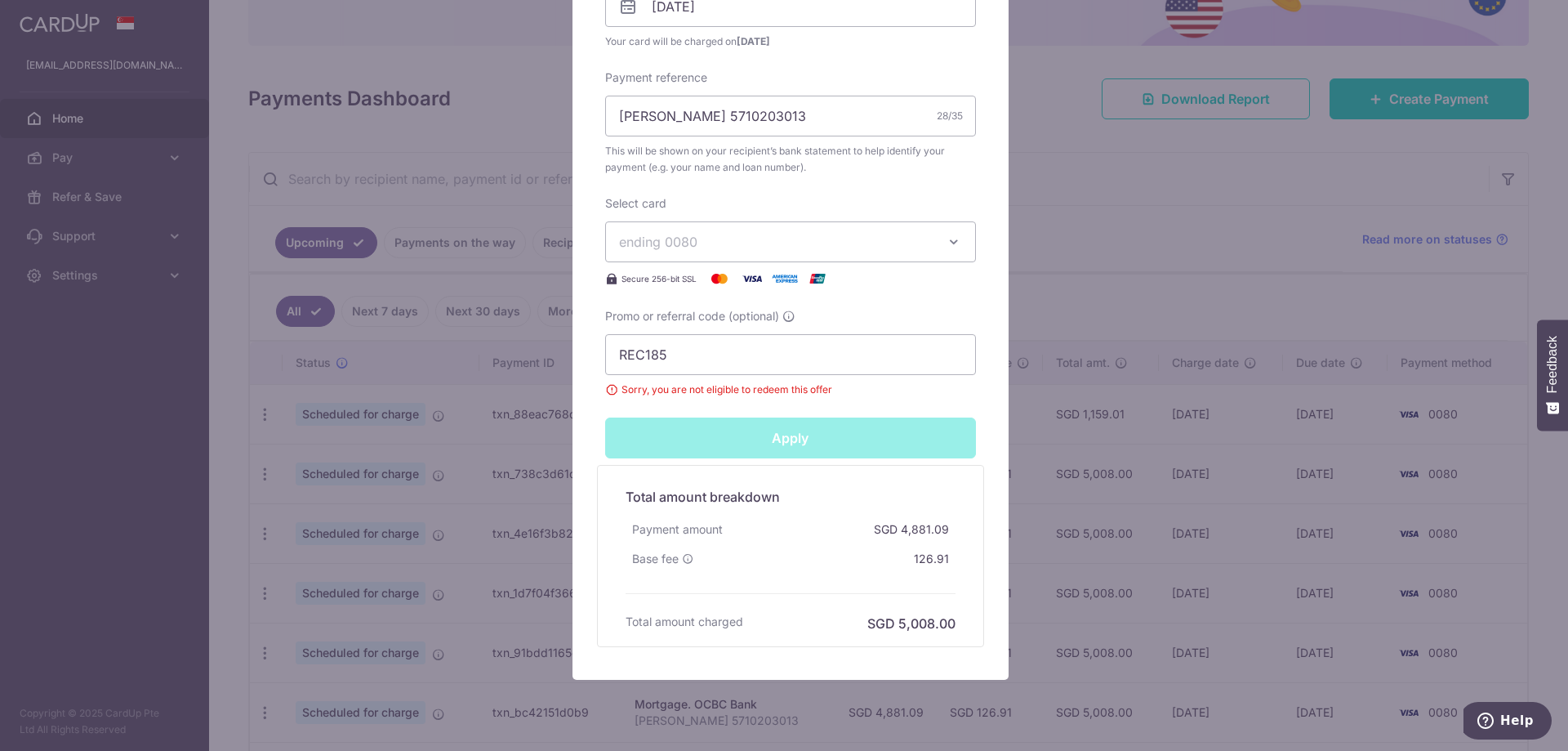
type input "Successfully Applied"
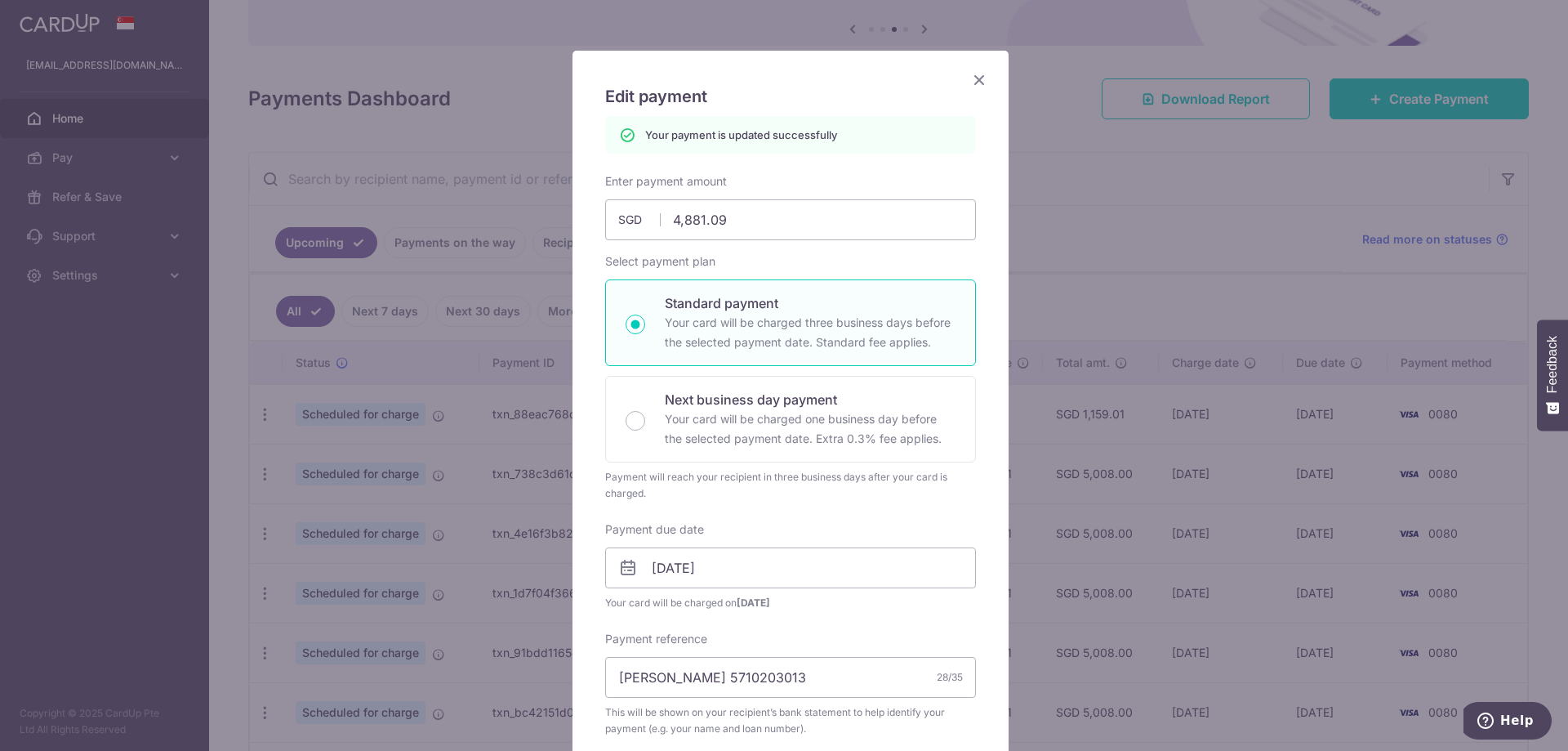
scroll to position [0, 0]
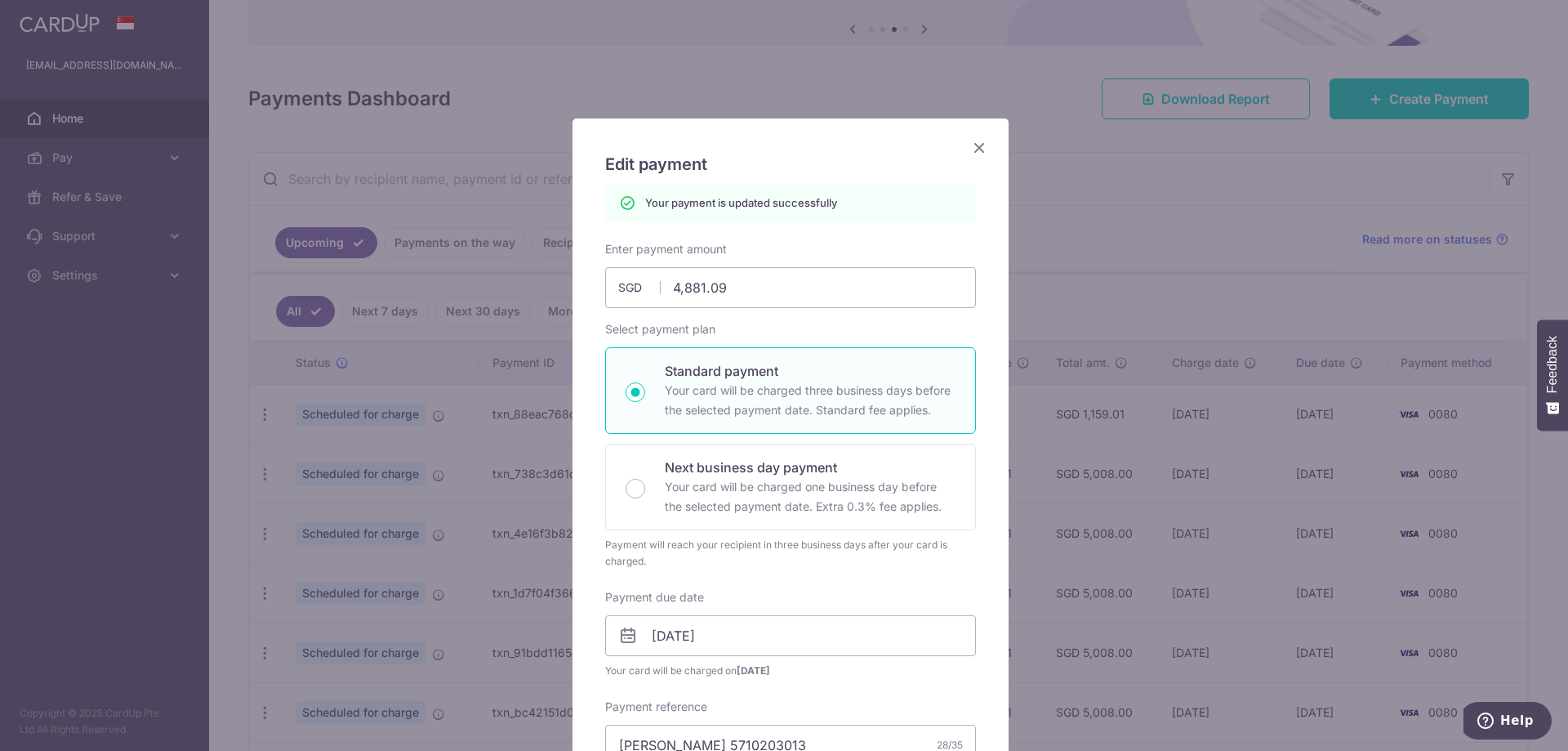
click at [978, 148] on icon "Close" at bounding box center [979, 147] width 20 height 21
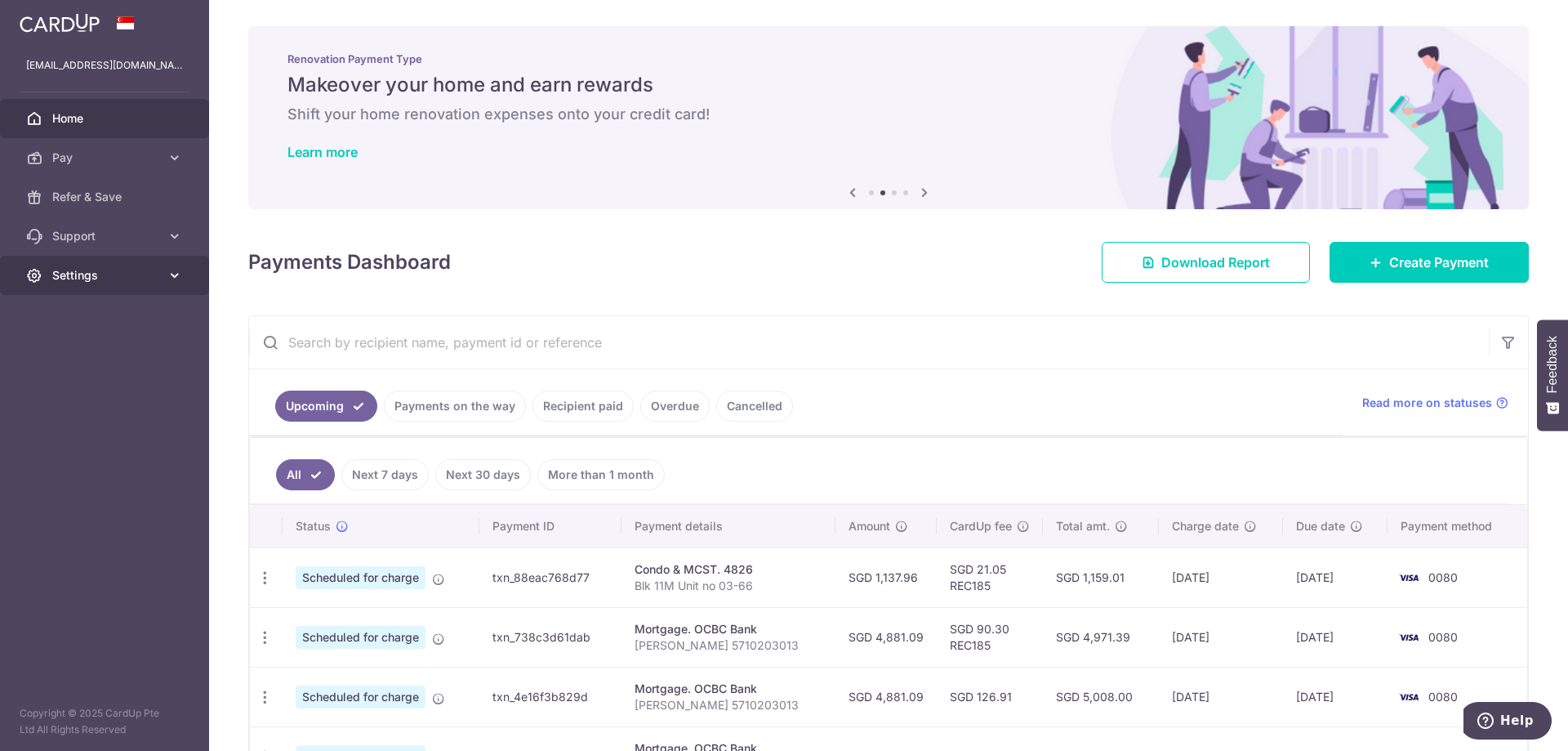
click at [124, 282] on span "Settings" at bounding box center [106, 275] width 108 height 17
click at [97, 359] on span "Logout" at bounding box center [106, 354] width 108 height 17
